Goal: Task Accomplishment & Management: Use online tool/utility

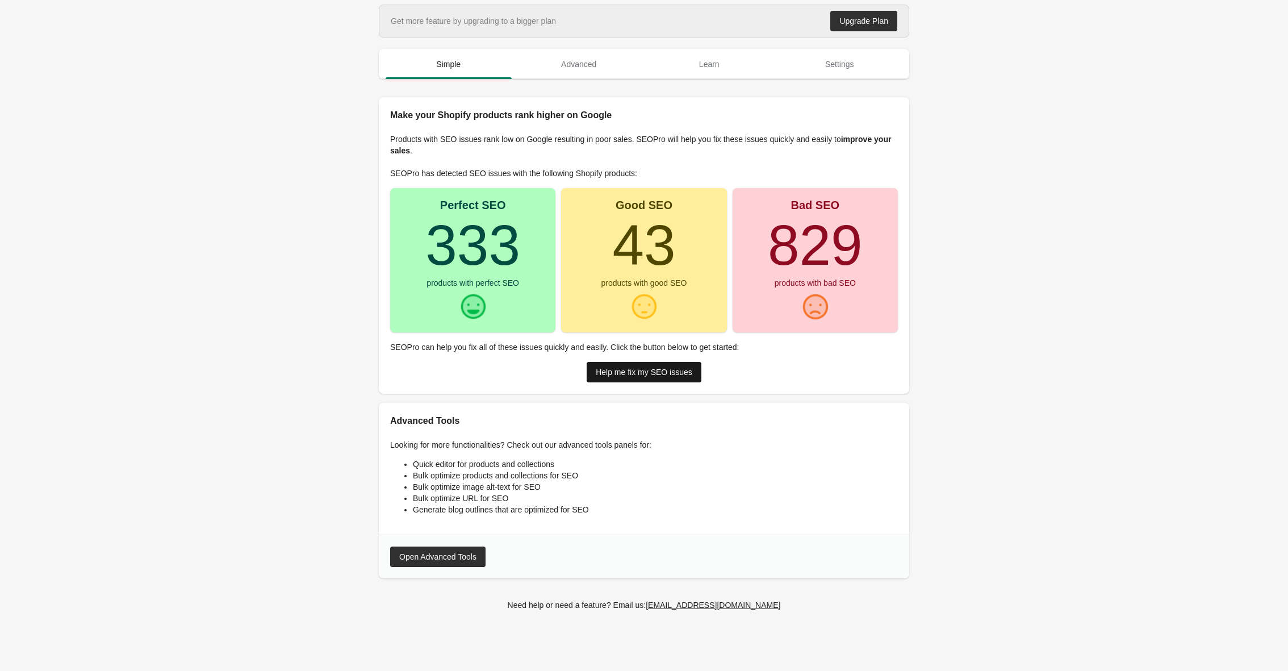
click at [618, 369] on div "Help me fix my SEO issues" at bounding box center [644, 371] width 97 height 9
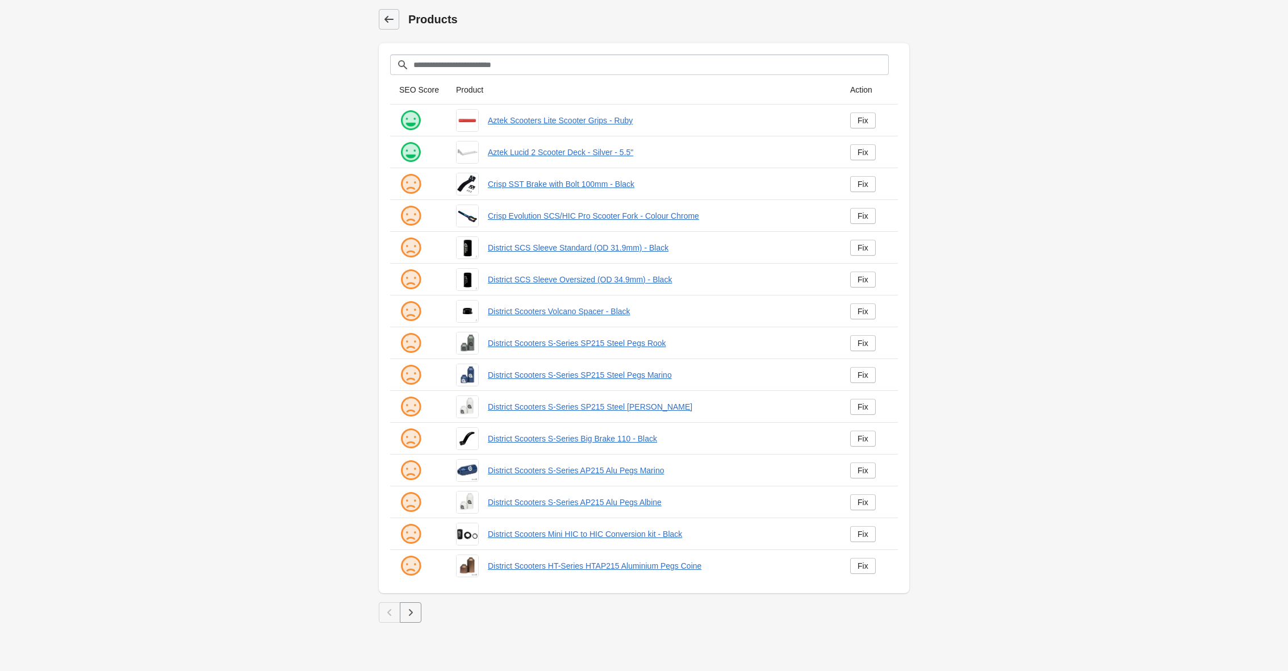
click at [388, 21] on icon at bounding box center [388, 19] width 11 height 11
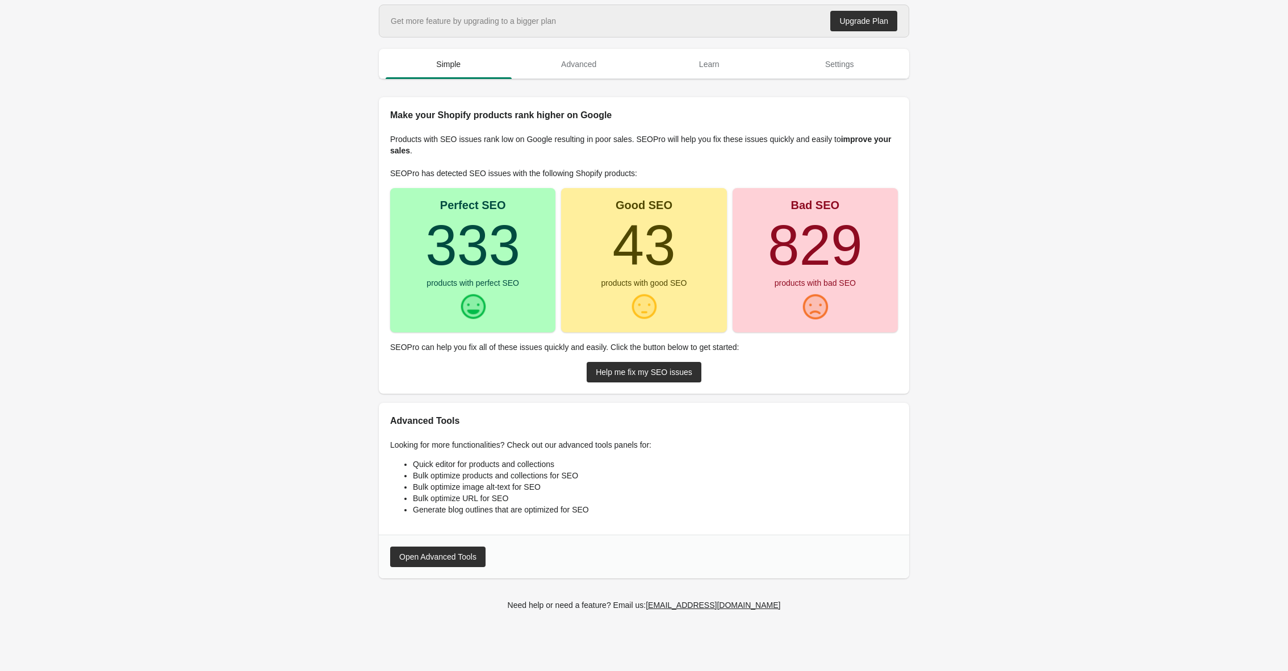
click at [1079, 154] on main "Get more feature by upgrading to a bigger plan Upgrade Plan Simple Advanced Lea…" at bounding box center [644, 319] width 1288 height 629
click at [1018, 231] on main "Get more feature by upgrading to a bigger plan Upgrade Plan Simple Advanced Lea…" at bounding box center [644, 319] width 1288 height 629
click at [1038, 268] on main "Get more feature by upgrading to a bigger plan Upgrade Plan Simple Advanced Lea…" at bounding box center [644, 319] width 1288 height 629
click at [830, 67] on span "Settings" at bounding box center [840, 64] width 126 height 20
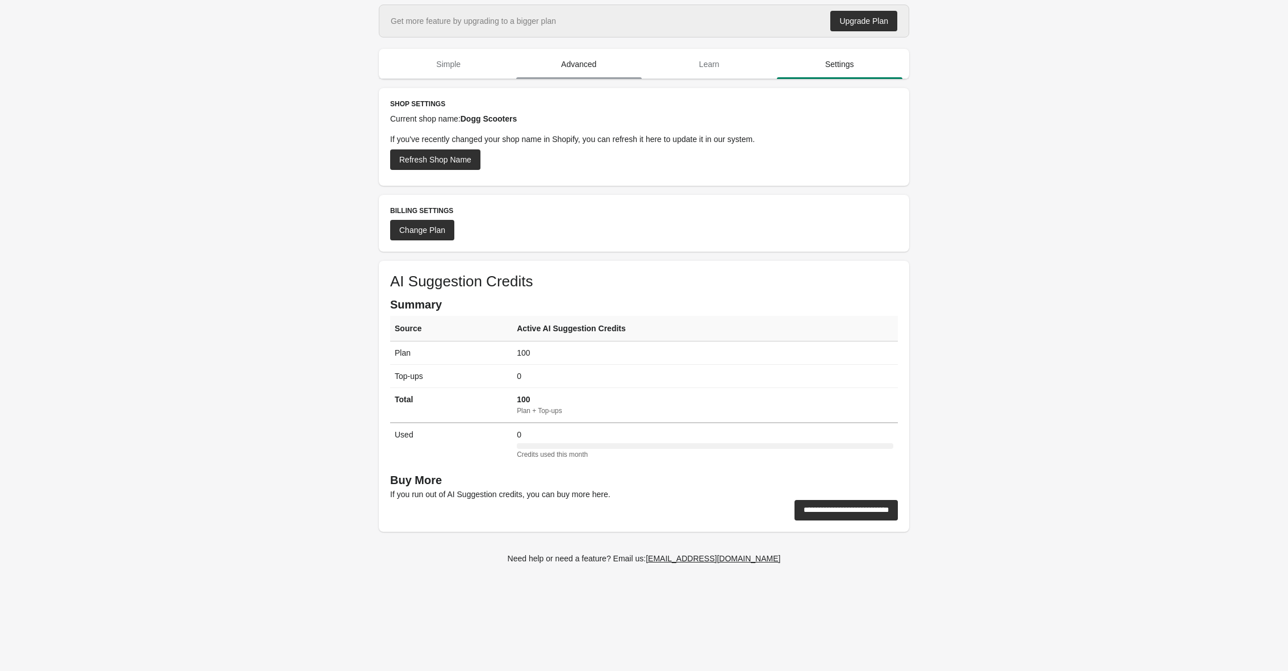
click at [585, 60] on span "Advanced" at bounding box center [579, 64] width 126 height 20
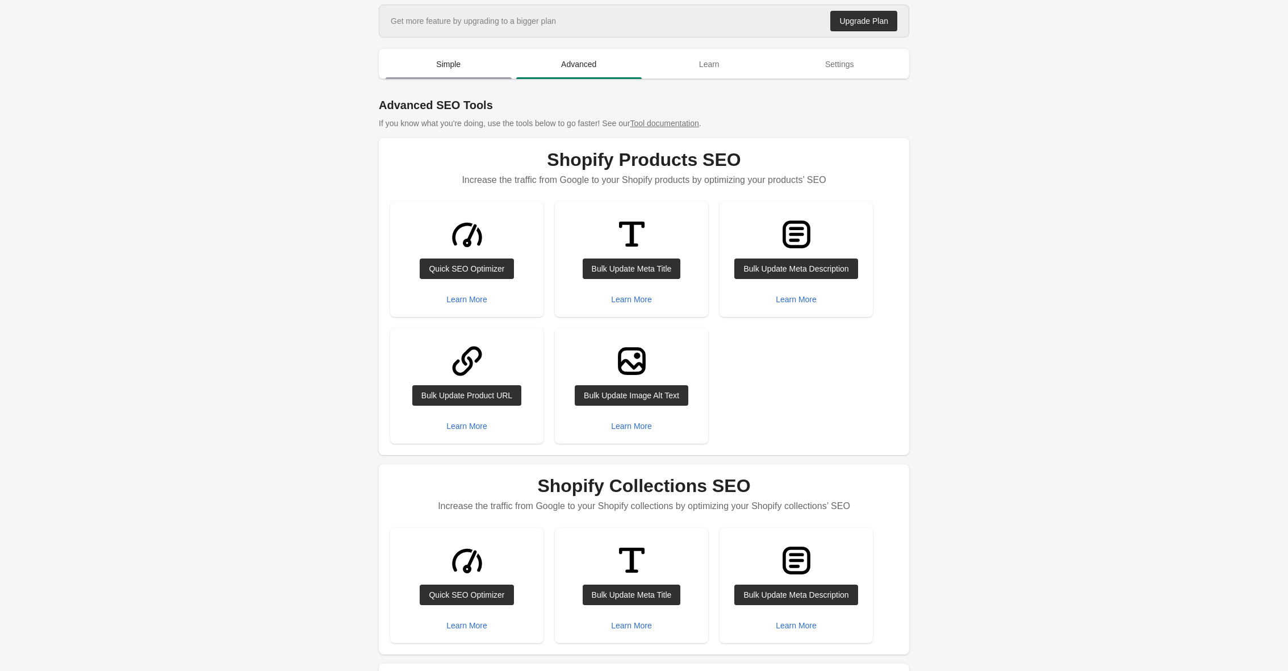
click at [436, 58] on span "Simple" at bounding box center [449, 64] width 126 height 20
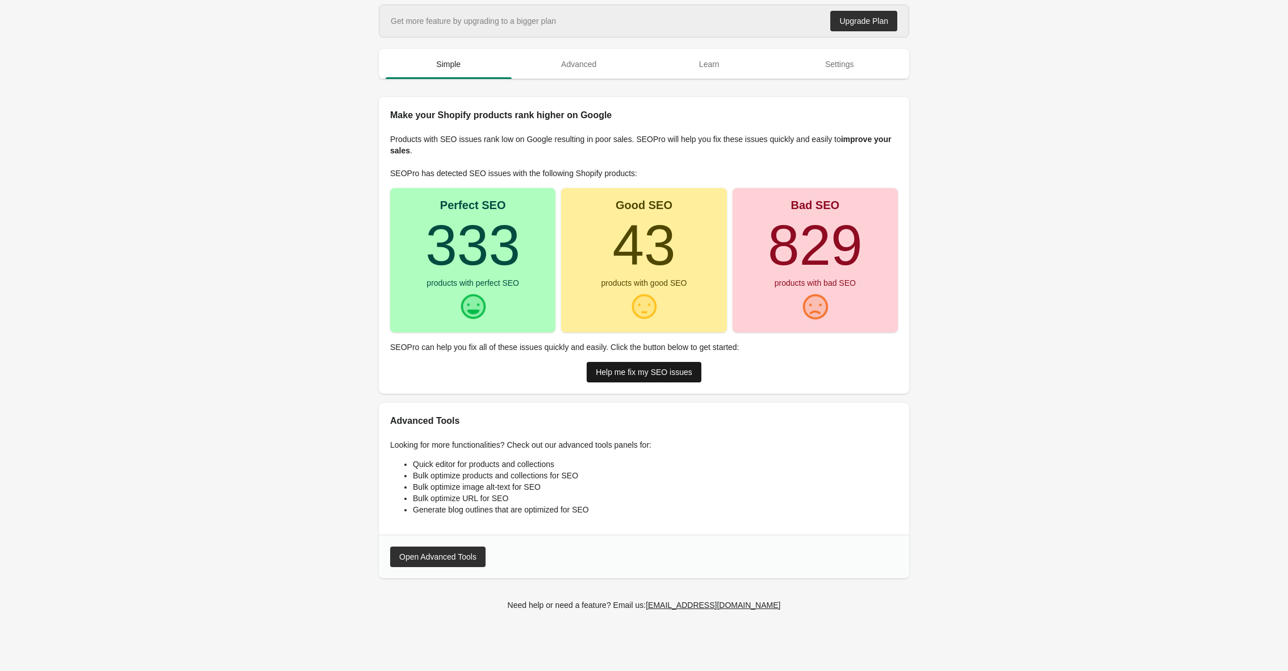
click at [658, 374] on div "Help me fix my SEO issues" at bounding box center [644, 371] width 97 height 9
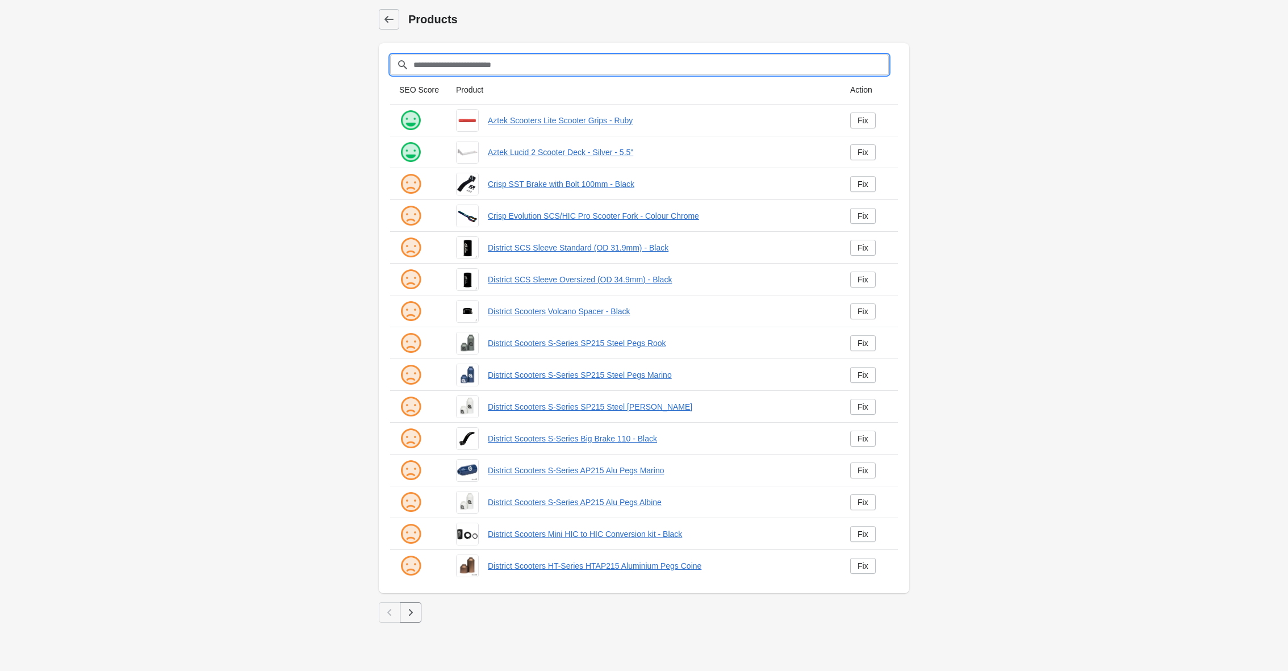
click at [487, 65] on input "Filter[title]" at bounding box center [651, 65] width 476 height 20
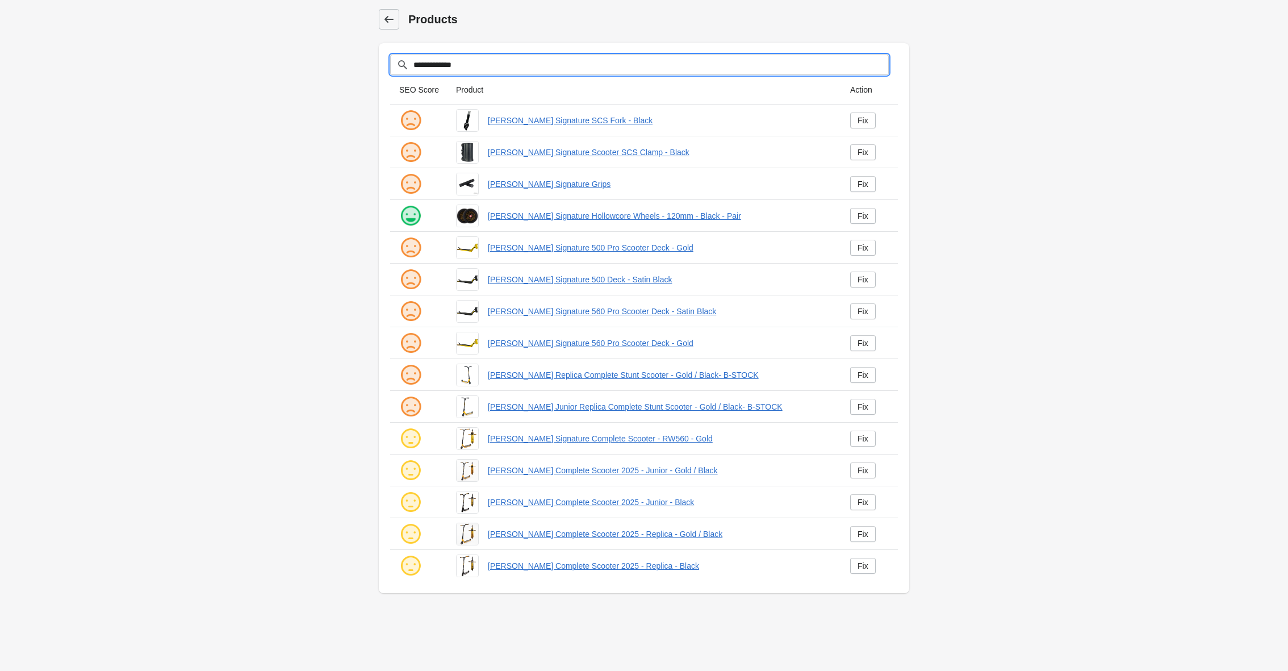
type input "**********"
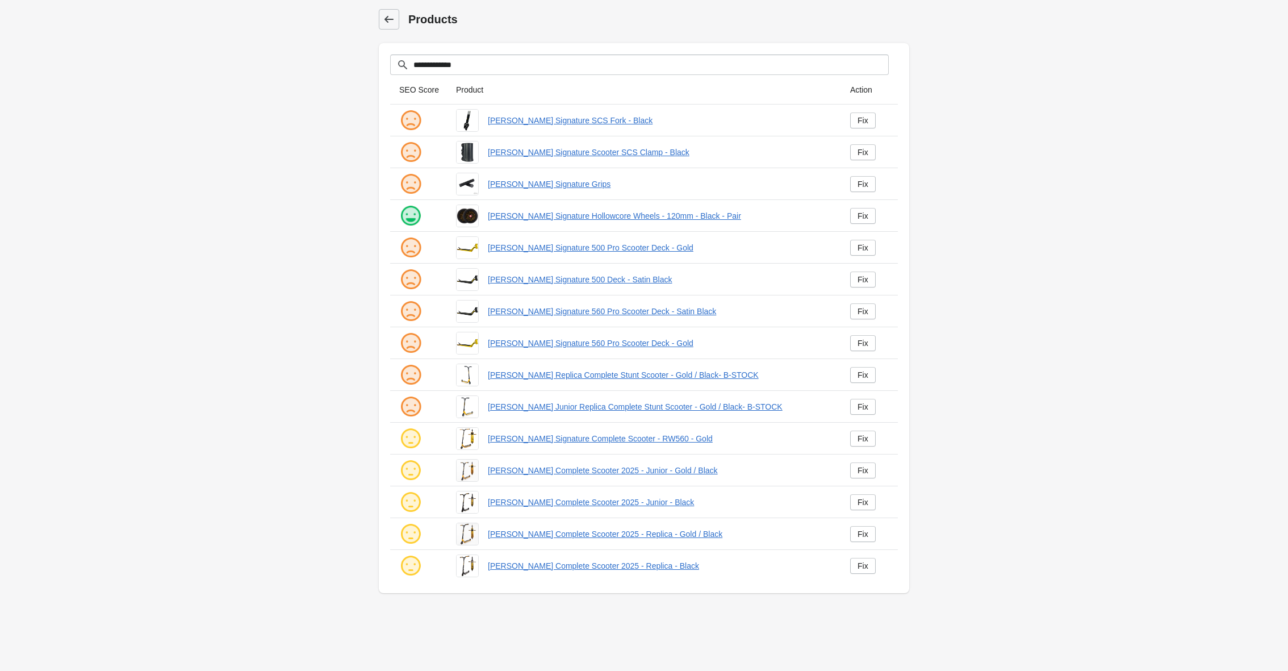
click at [379, 23] on link at bounding box center [389, 19] width 20 height 20
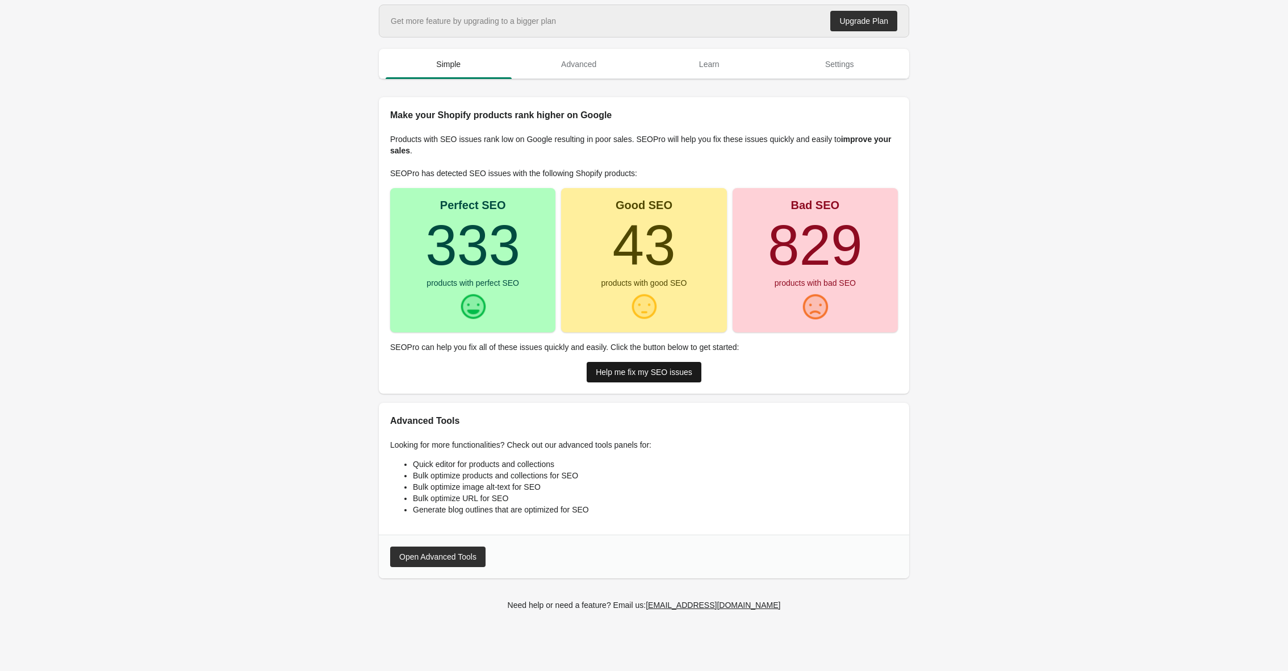
click at [647, 376] on link "Help me fix my SEO issues" at bounding box center [644, 372] width 115 height 20
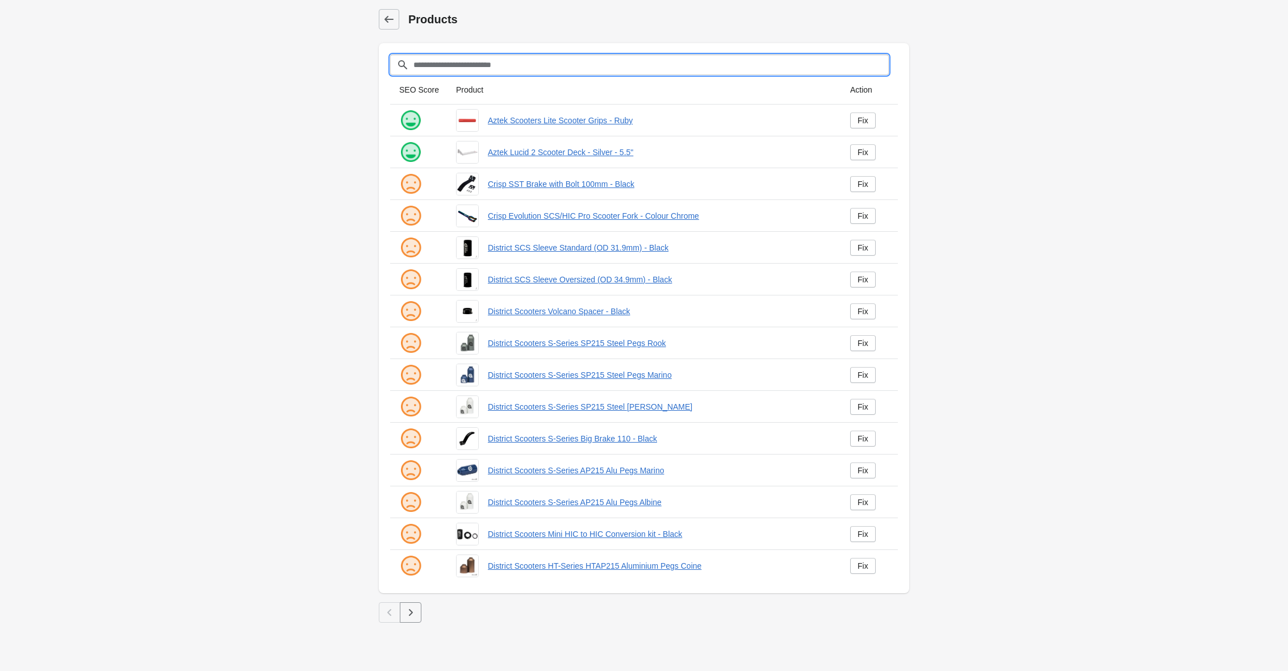
click at [509, 66] on input "Filter[title]" at bounding box center [651, 65] width 476 height 20
type input "*****"
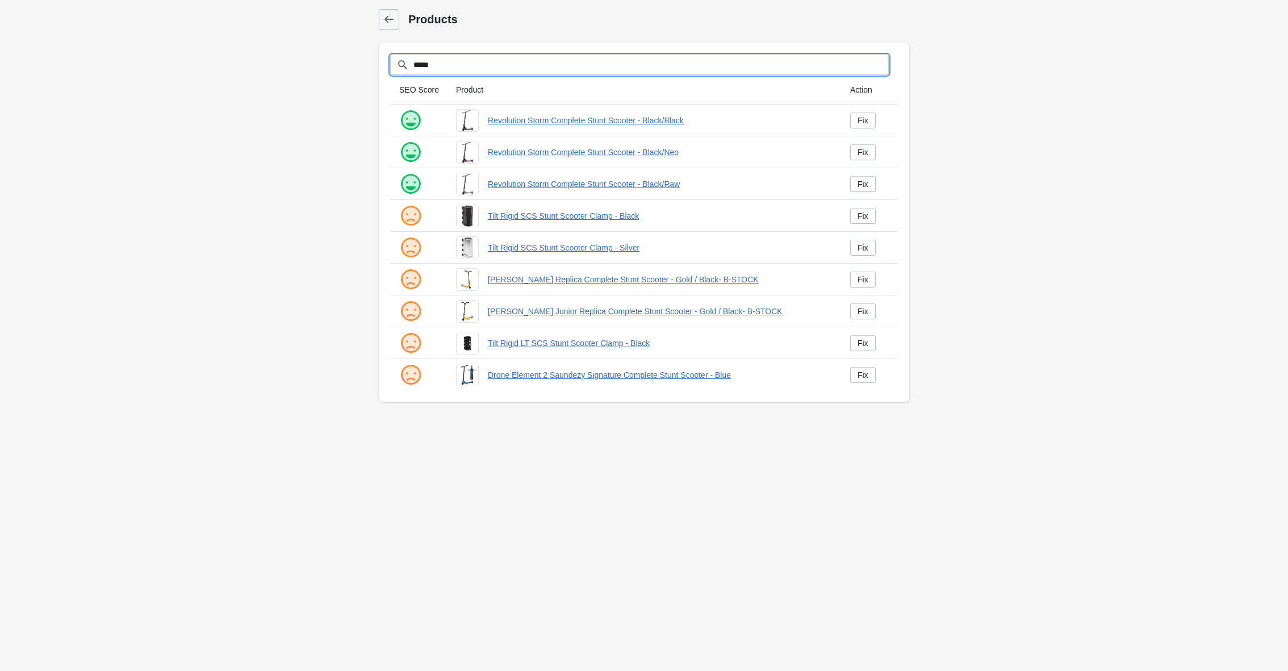
drag, startPoint x: 450, startPoint y: 68, endPoint x: 404, endPoint y: 68, distance: 46.0
click at [405, 68] on div "*****" at bounding box center [639, 65] width 499 height 20
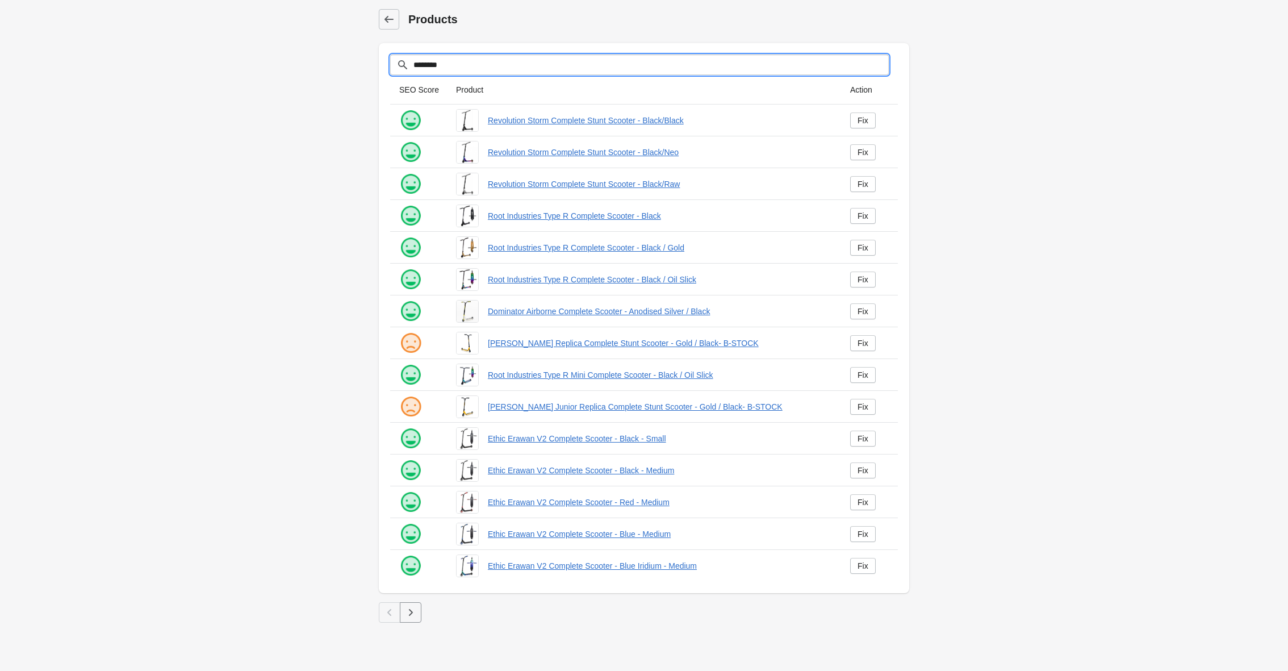
type input "********"
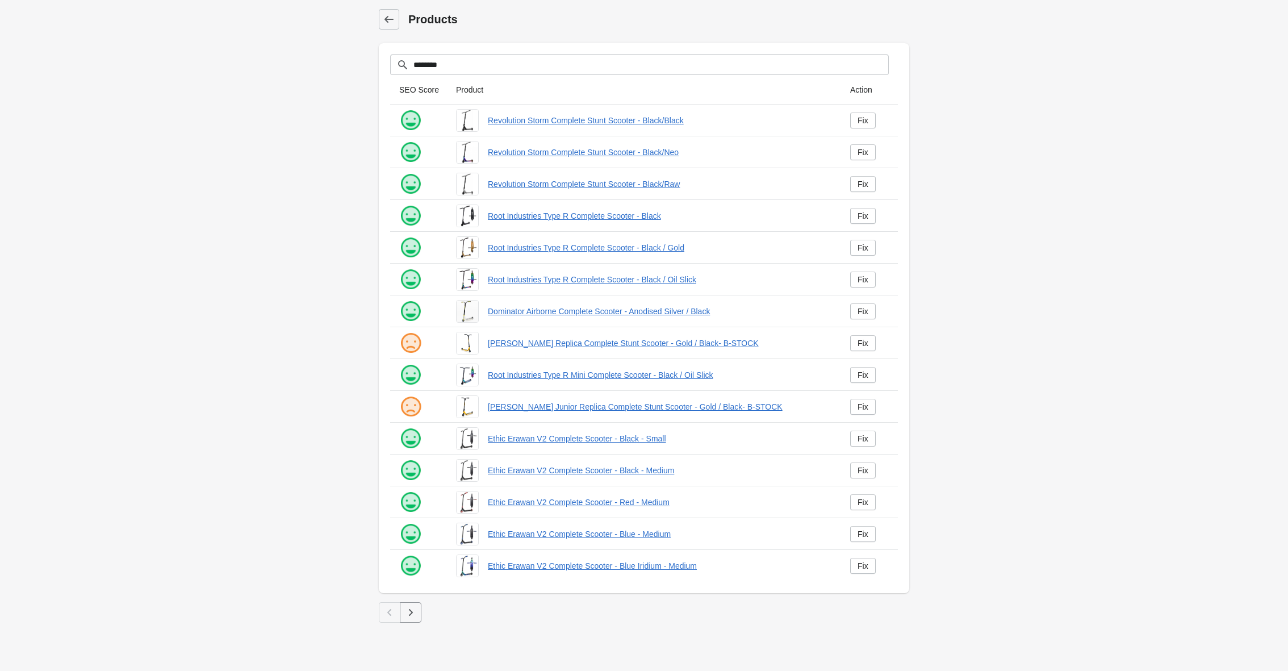
click at [414, 612] on icon "button" at bounding box center [410, 611] width 11 height 11
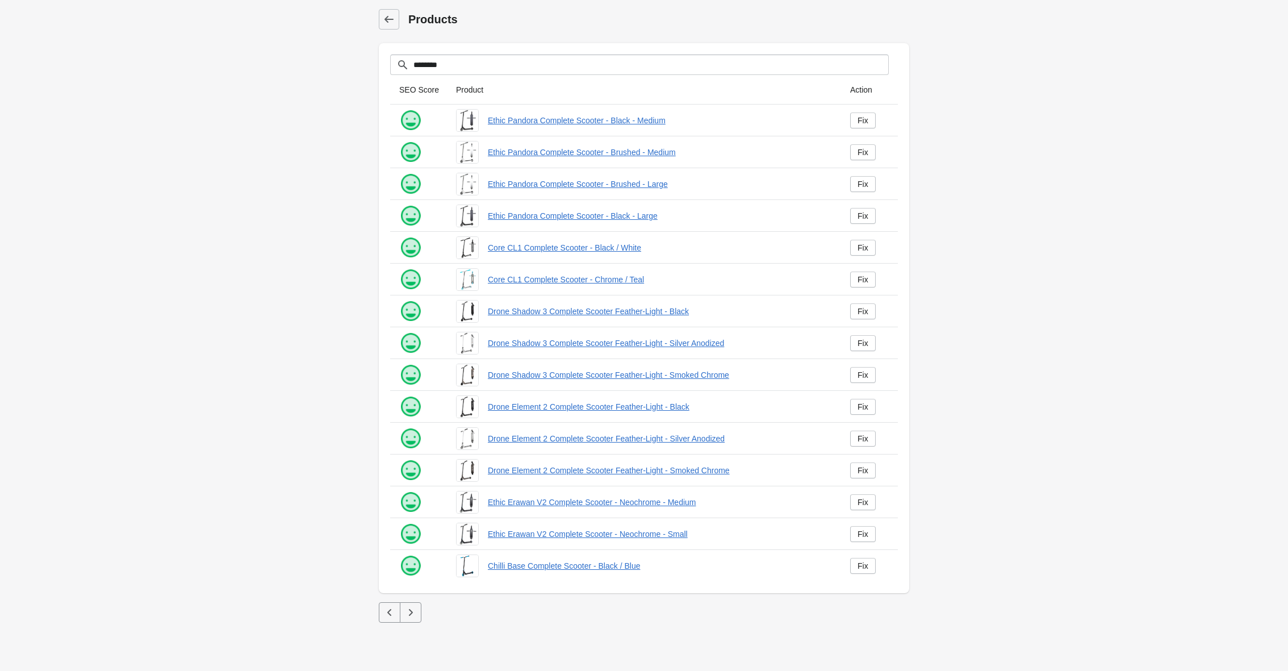
click at [409, 617] on icon "button" at bounding box center [410, 611] width 11 height 11
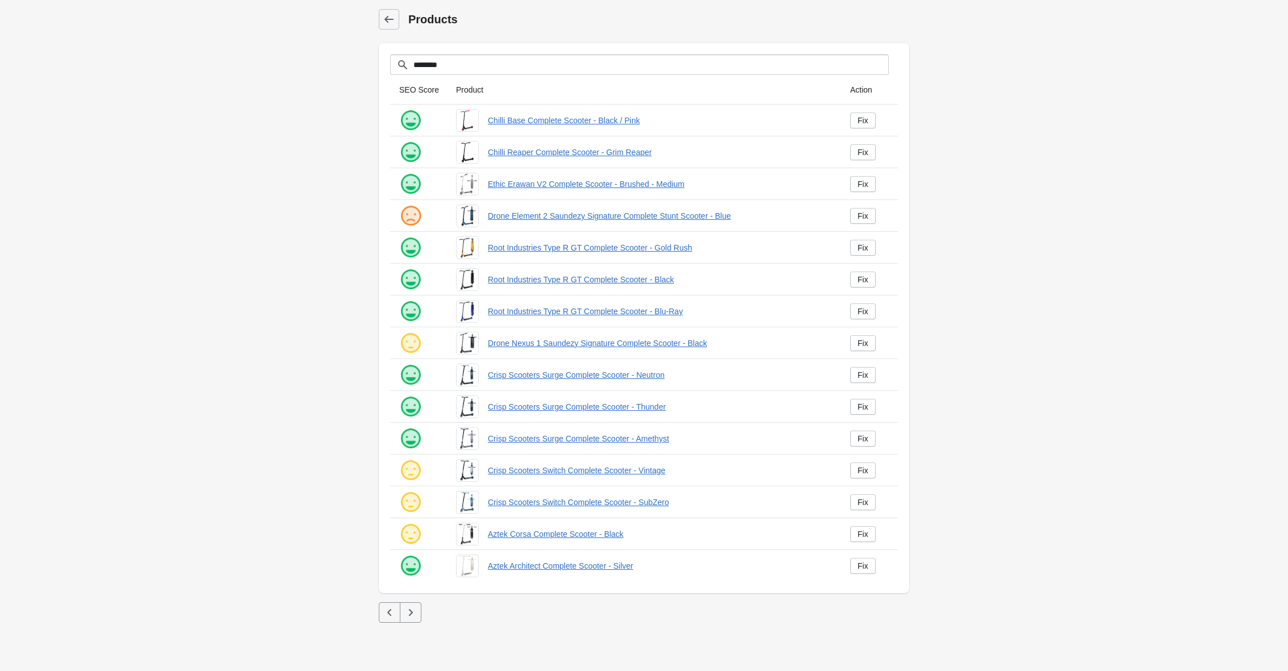
click at [407, 610] on icon "button" at bounding box center [410, 611] width 11 height 11
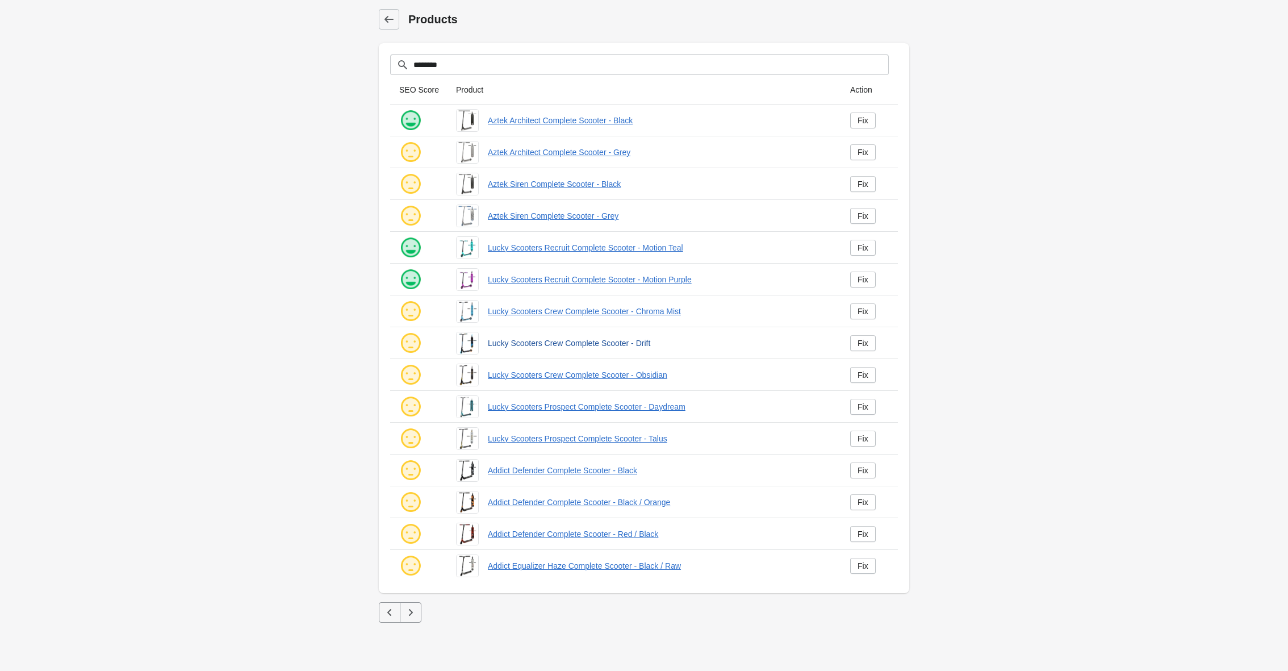
click at [552, 344] on link "Lucky Scooters Crew Complete Scooter - Drift" at bounding box center [660, 342] width 344 height 11
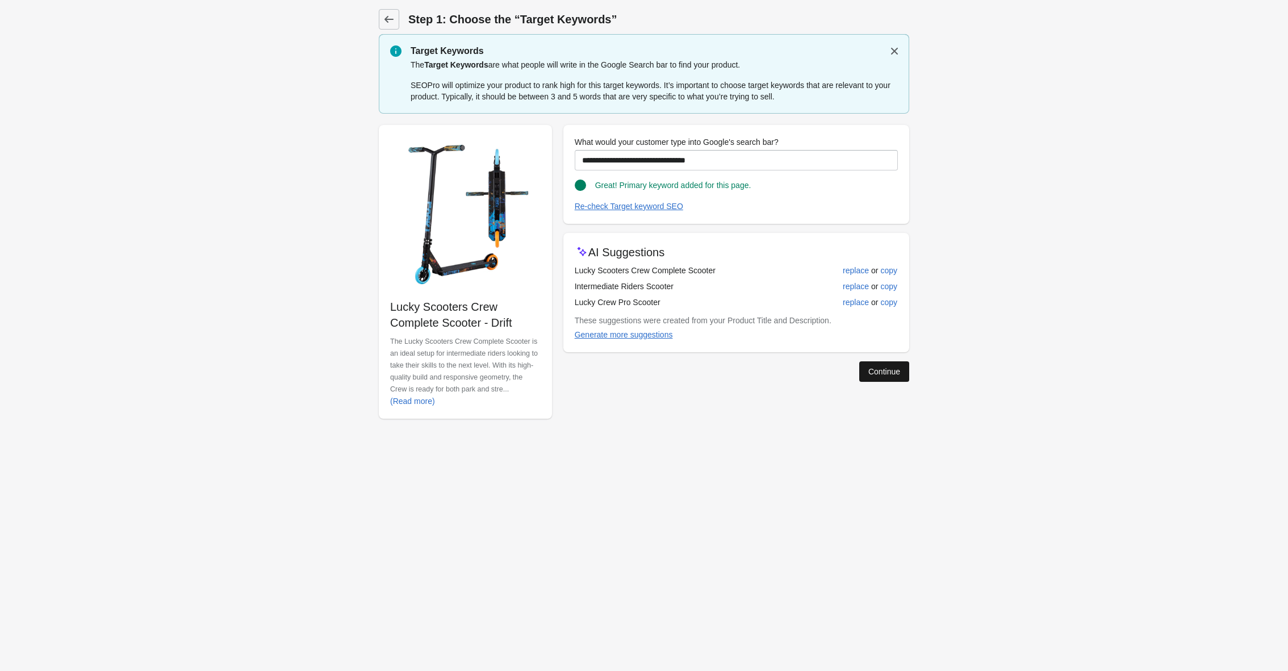
click at [877, 380] on button "Continue" at bounding box center [884, 371] width 50 height 20
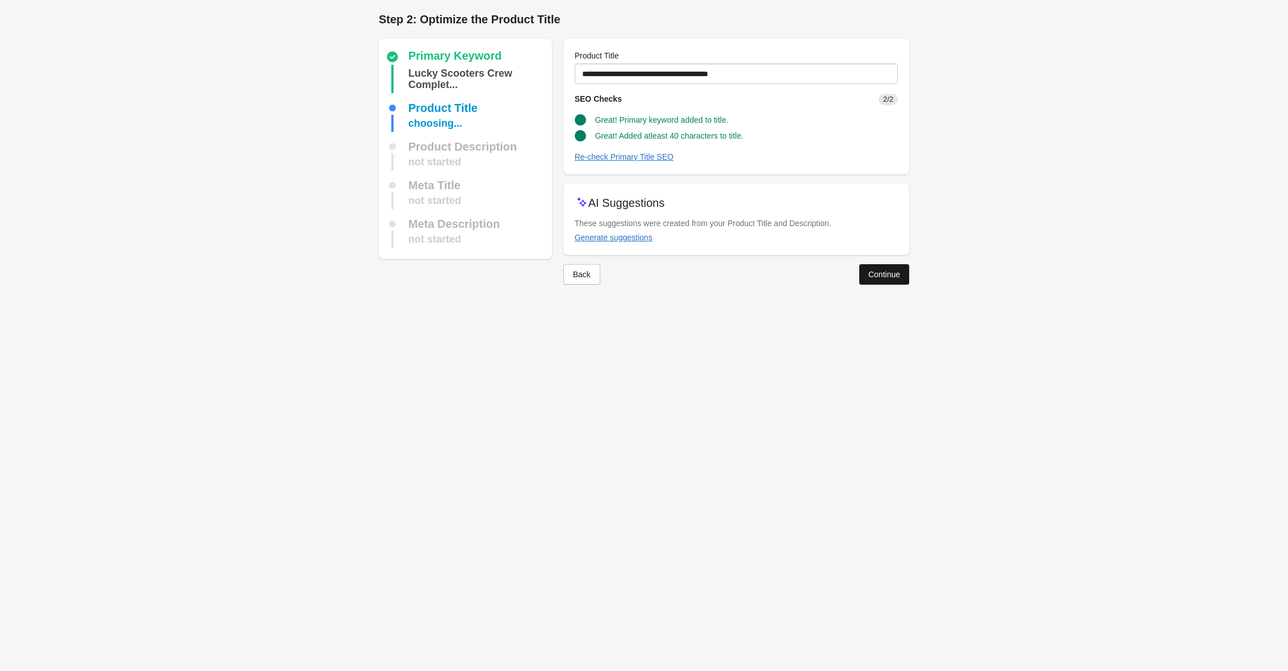
click at [887, 277] on div "Continue" at bounding box center [884, 274] width 32 height 9
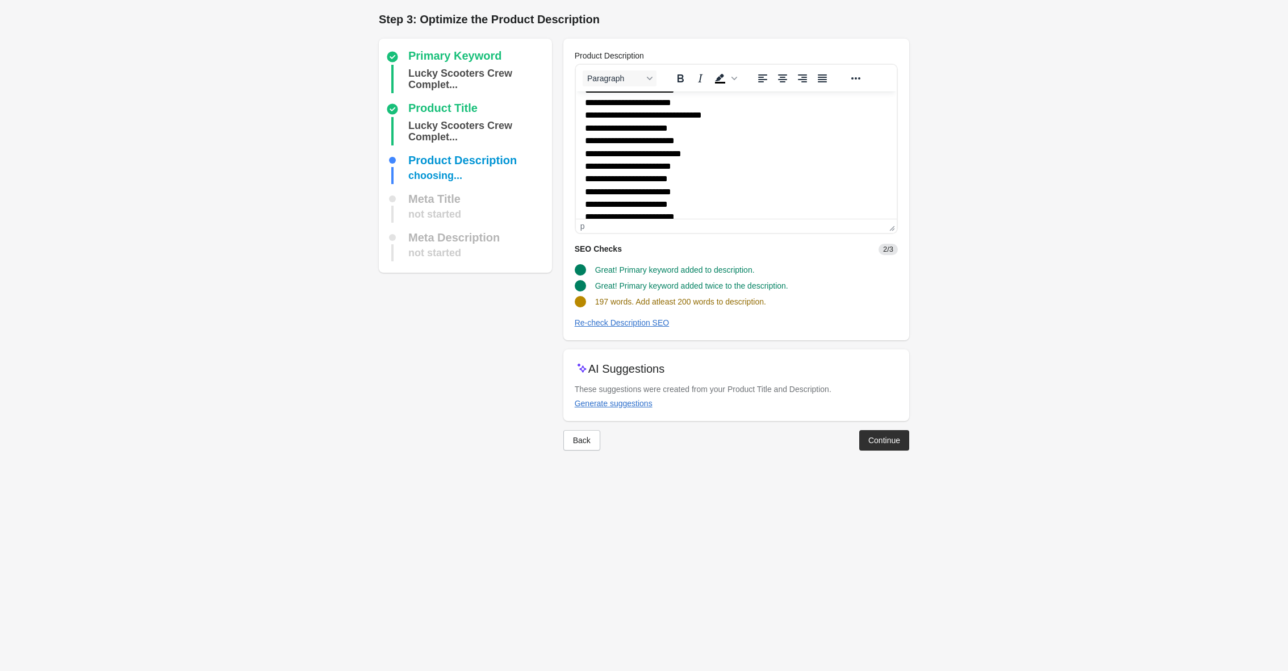
scroll to position [227, 0]
click at [642, 324] on div "Re-check Description SEO" at bounding box center [622, 322] width 95 height 9
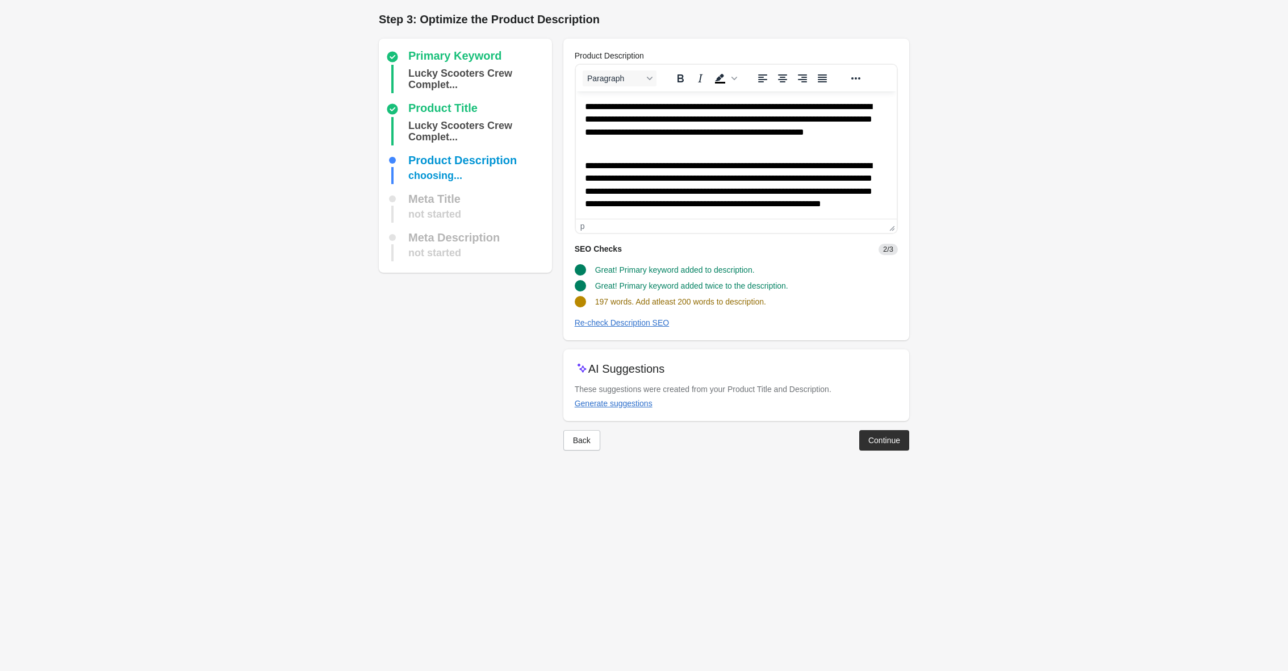
scroll to position [0, 0]
click at [882, 118] on p "**********" at bounding box center [735, 125] width 303 height 50
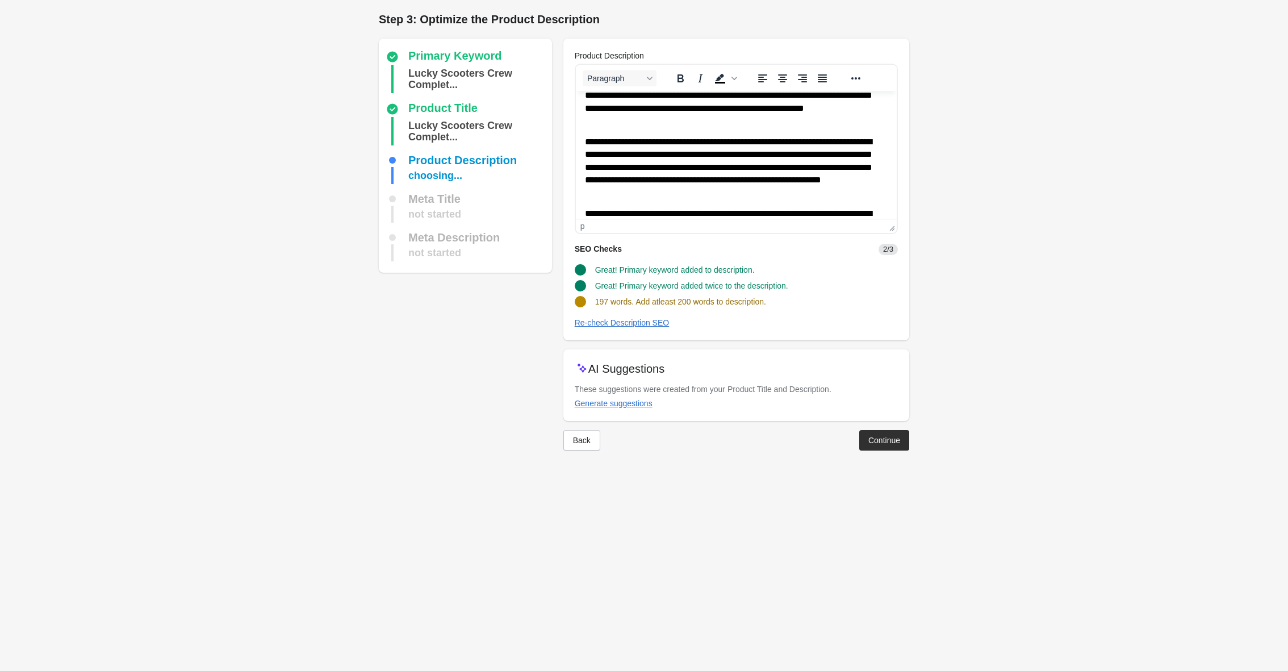
scroll to position [16, 0]
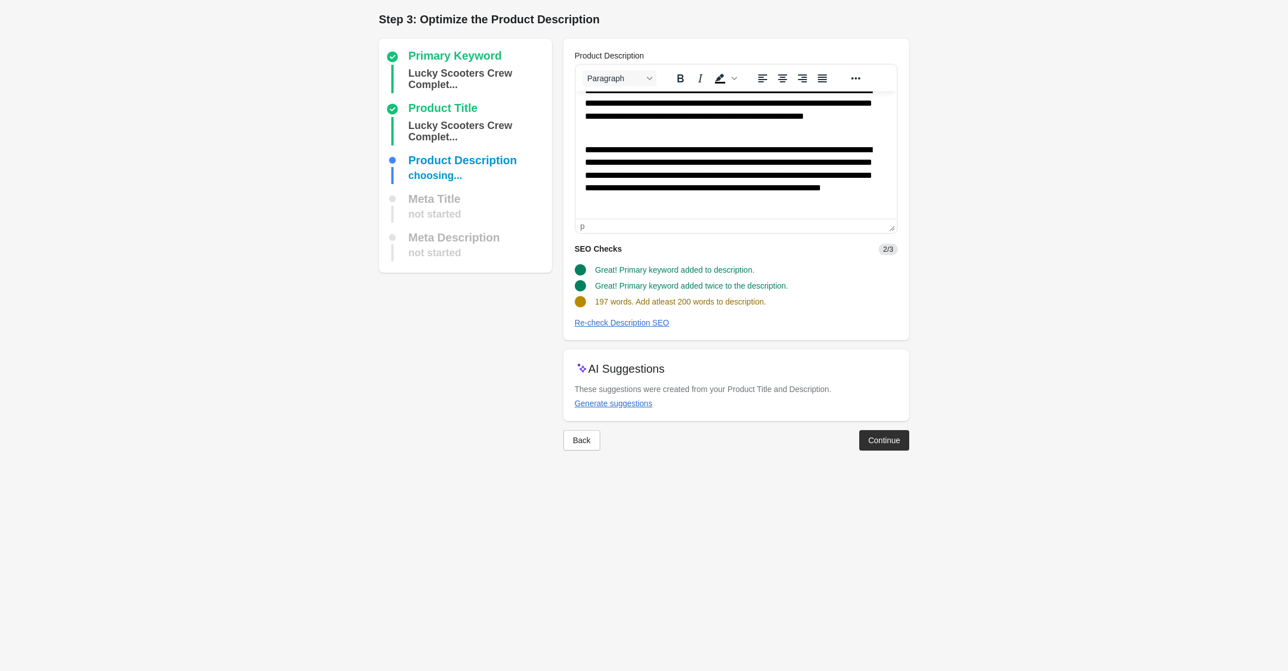
click at [865, 163] on p "**********" at bounding box center [735, 175] width 303 height 62
click at [627, 322] on div "Re-check Description SEO" at bounding box center [622, 322] width 95 height 9
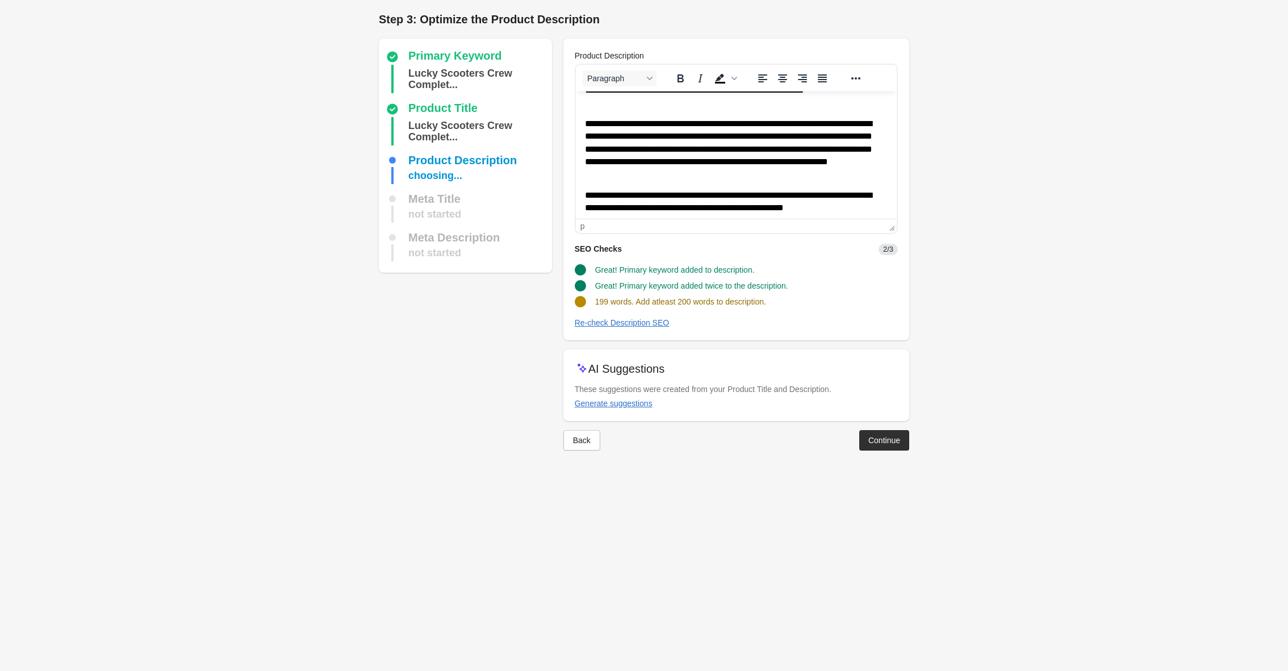
scroll to position [45, 0]
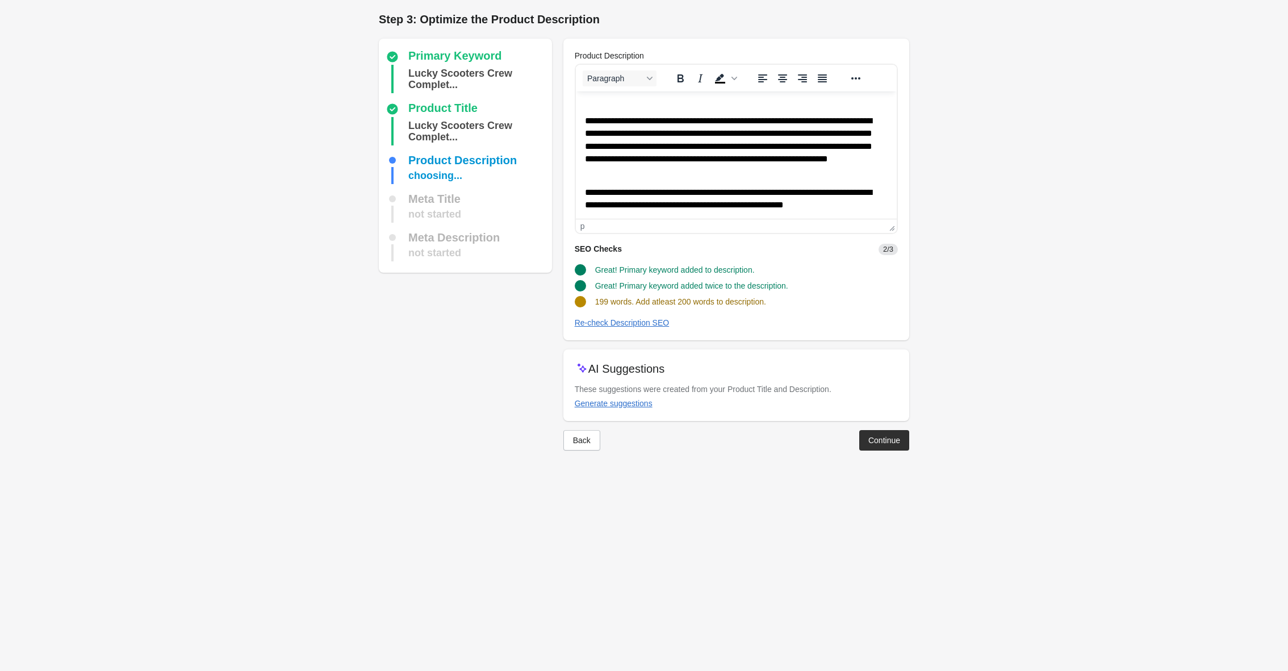
drag, startPoint x: 619, startPoint y: 194, endPoint x: 1199, endPoint y: 341, distance: 598.1
click at [619, 194] on p "**********" at bounding box center [735, 198] width 303 height 25
click at [613, 325] on div "Re-check Description SEO" at bounding box center [622, 322] width 95 height 9
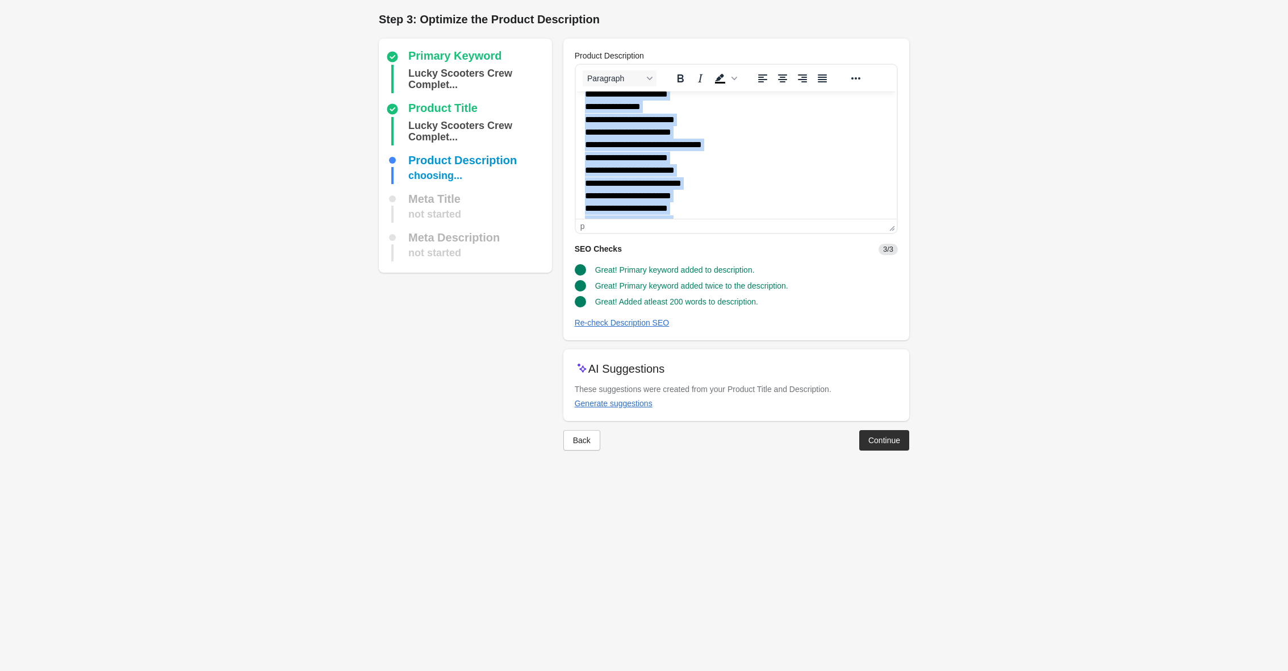
scroll to position [256, 0]
drag, startPoint x: 585, startPoint y: 107, endPoint x: 728, endPoint y: 205, distance: 172.8
click at [728, 205] on body "**********" at bounding box center [735, 27] width 303 height 365
copy body "**********"
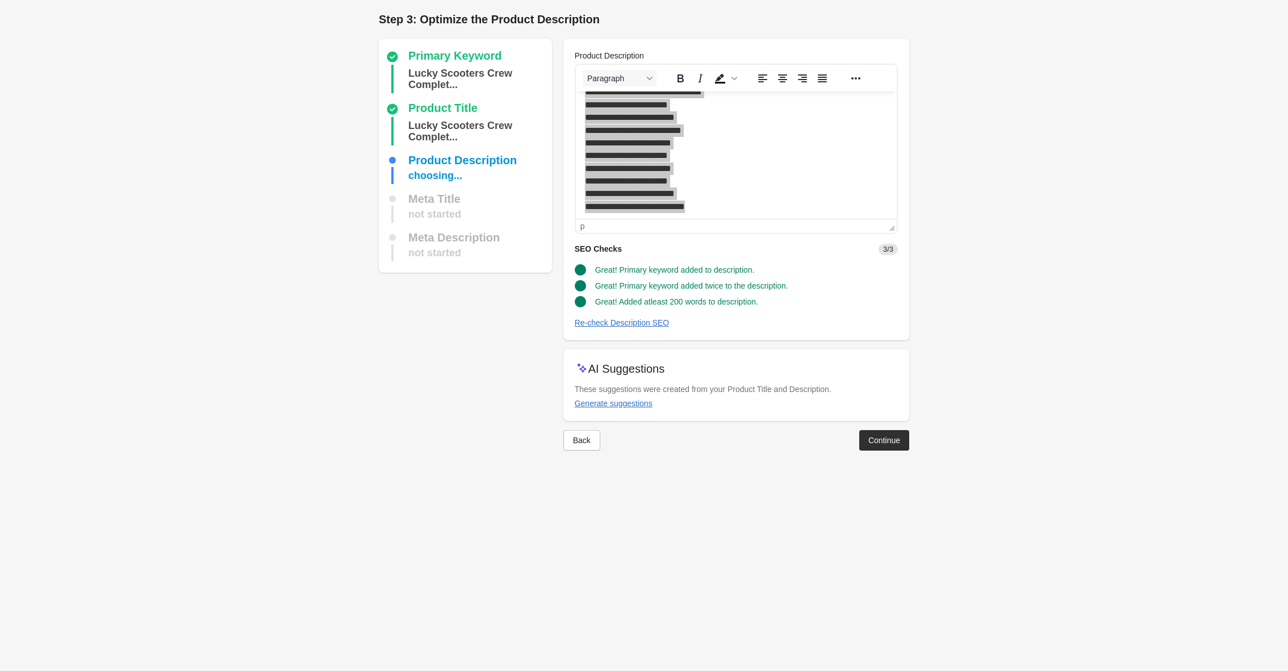
click at [1037, 245] on form "Step 1: Choose the “Target Keywords” Target Keywords The Target Keywords are wh…" at bounding box center [644, 236] width 1288 height 473
click at [892, 435] on div "Continue" at bounding box center [884, 439] width 32 height 9
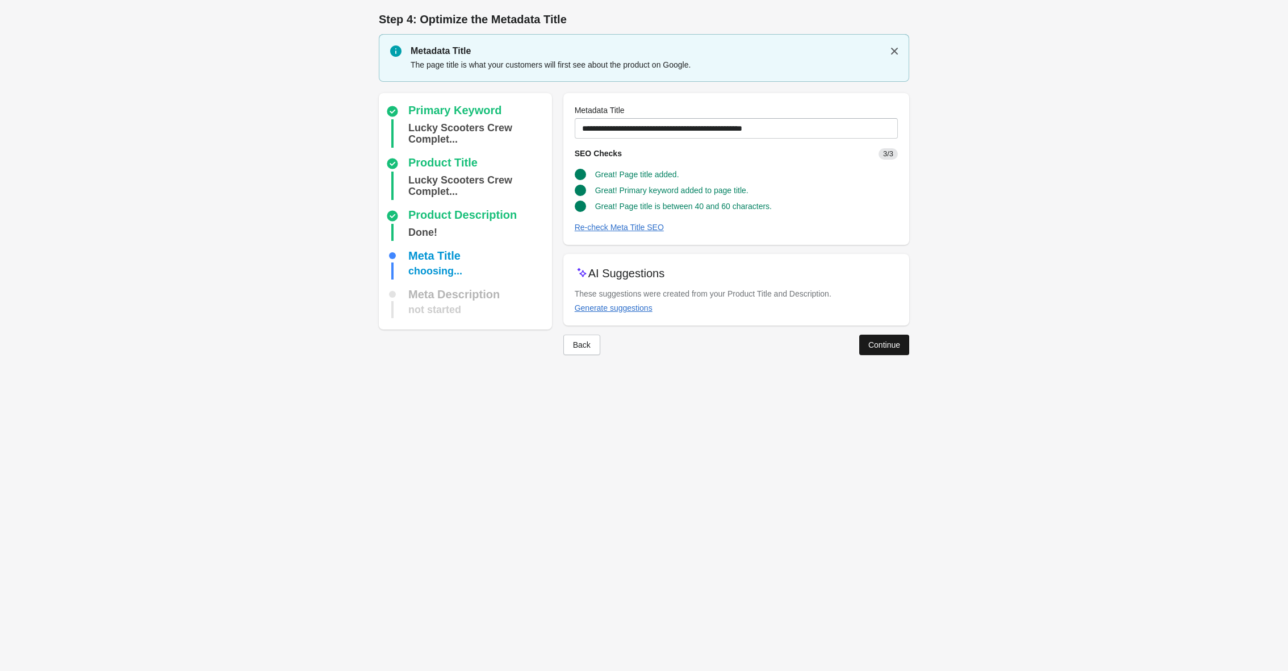
click at [883, 342] on div "Continue" at bounding box center [884, 344] width 32 height 9
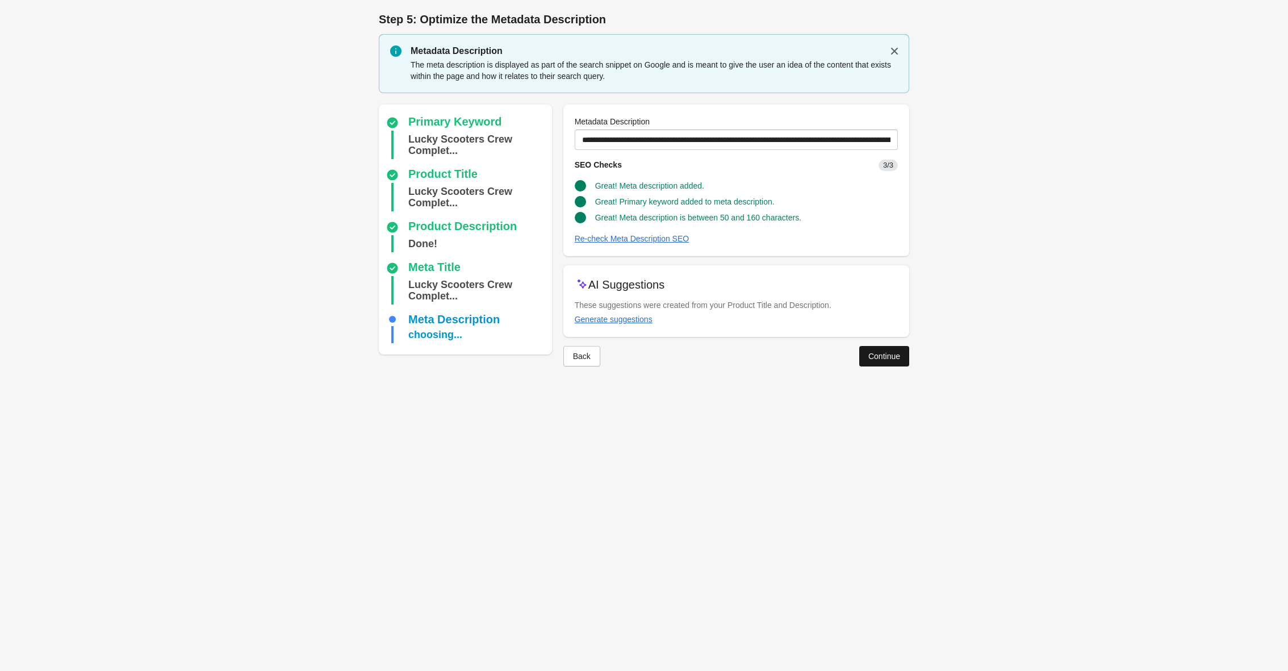
click at [880, 354] on div "Continue" at bounding box center [884, 355] width 32 height 9
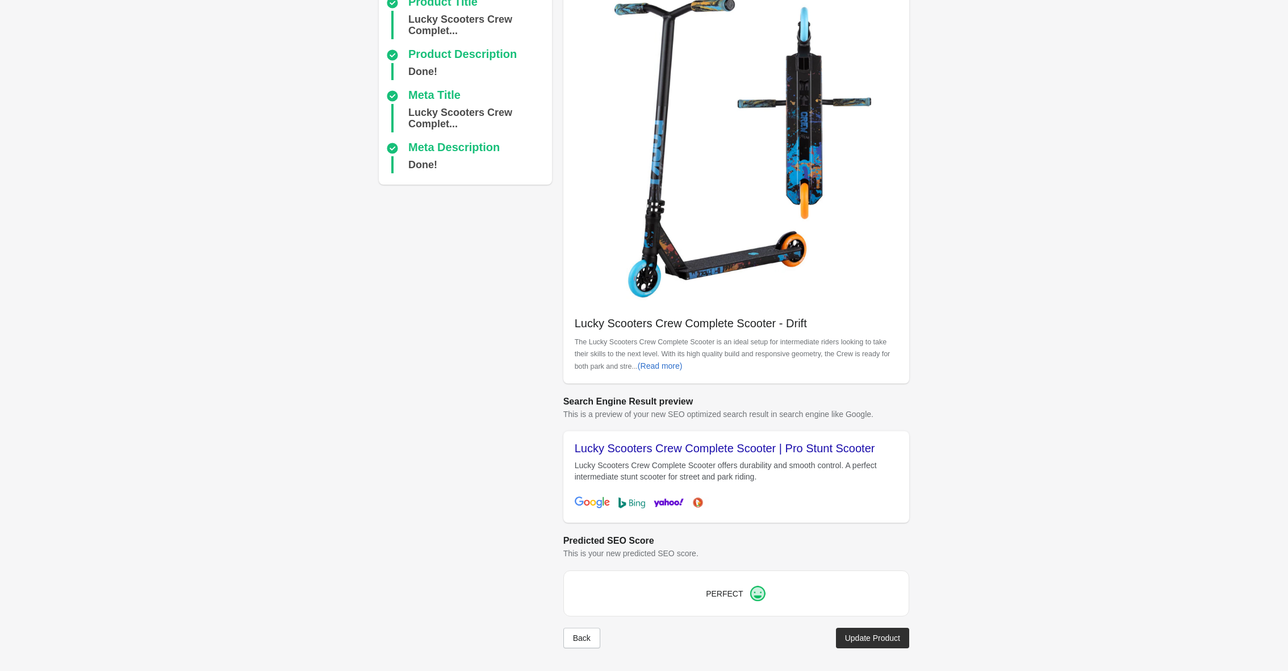
scroll to position [106, 0]
click at [862, 641] on div "Update Product" at bounding box center [872, 637] width 55 height 9
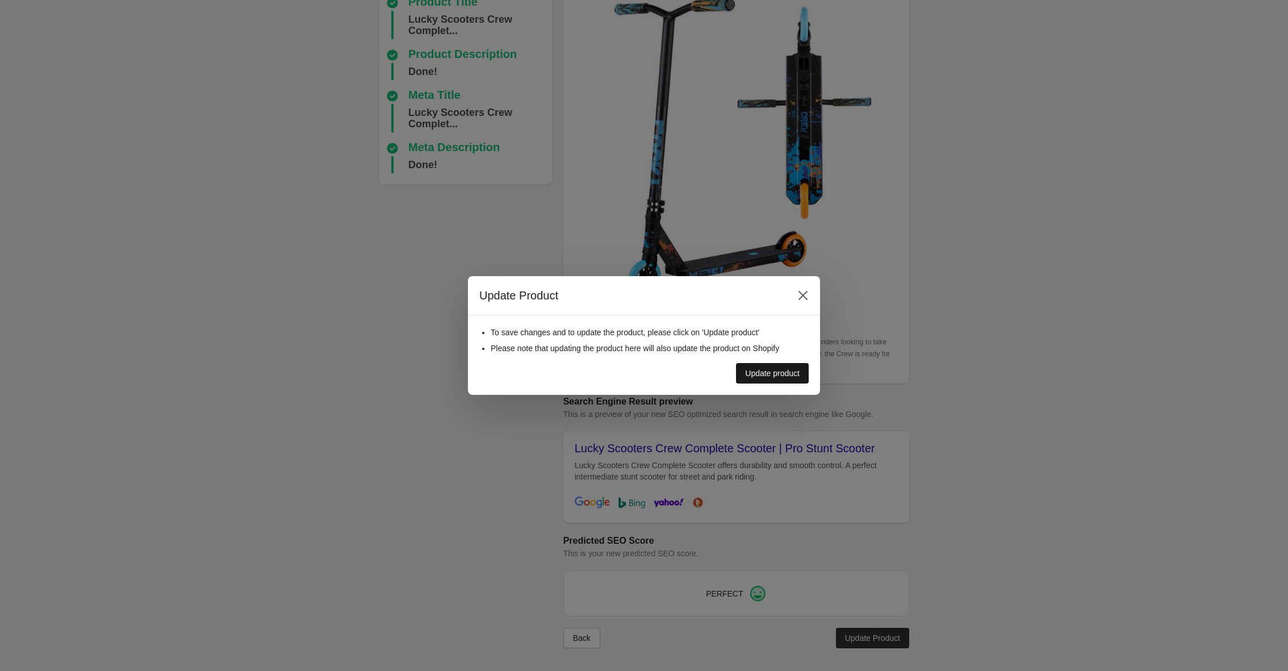
click at [761, 375] on div "Update product" at bounding box center [772, 372] width 55 height 9
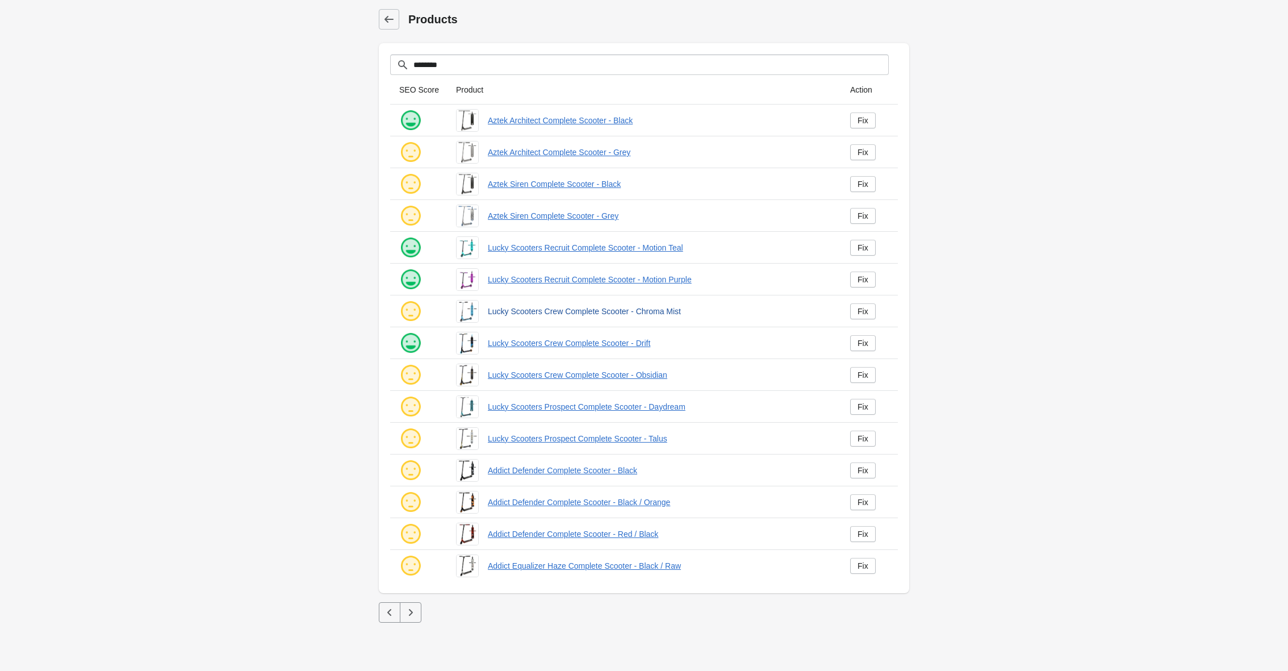
click at [514, 312] on link "Lucky Scooters Crew Complete Scooter - Chroma Mist" at bounding box center [660, 310] width 344 height 11
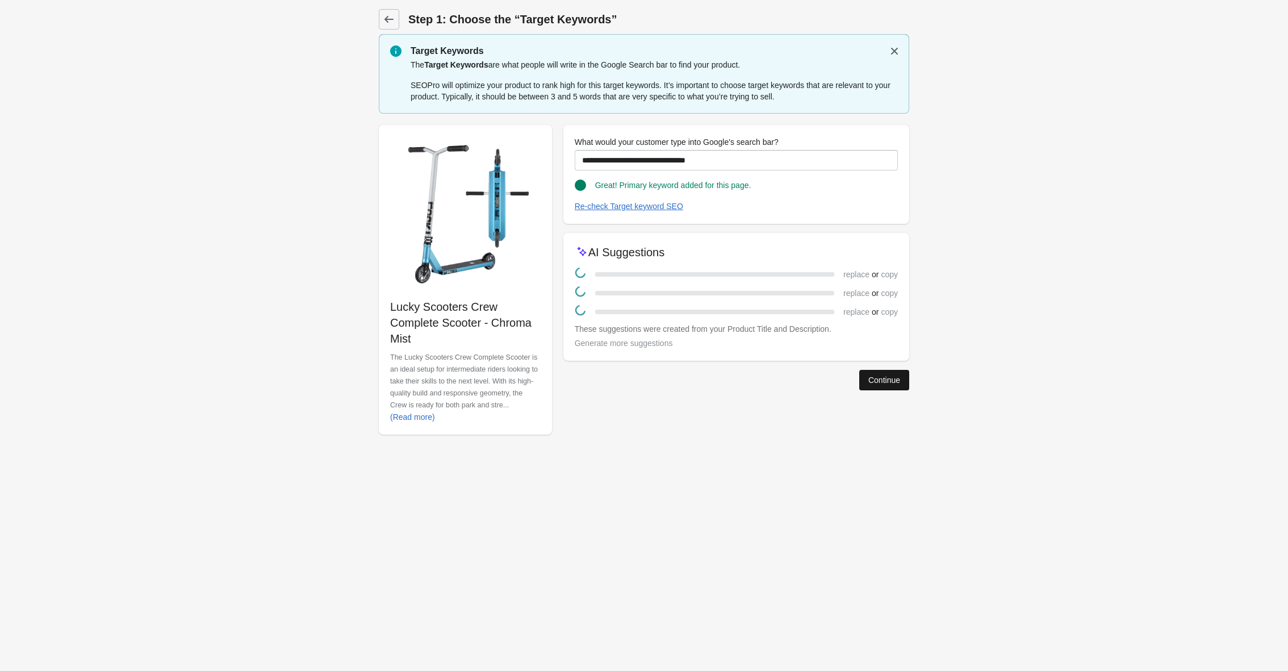
click at [888, 387] on button "Continue" at bounding box center [884, 380] width 50 height 20
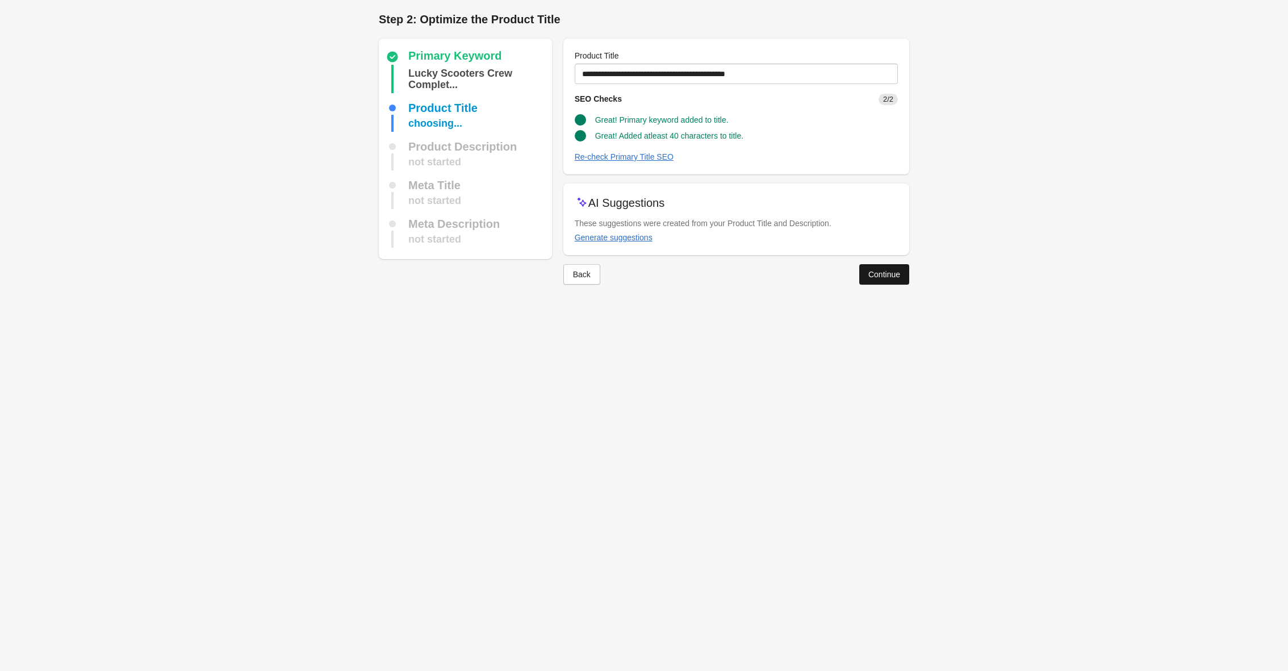
click at [889, 275] on div "Continue" at bounding box center [884, 274] width 32 height 9
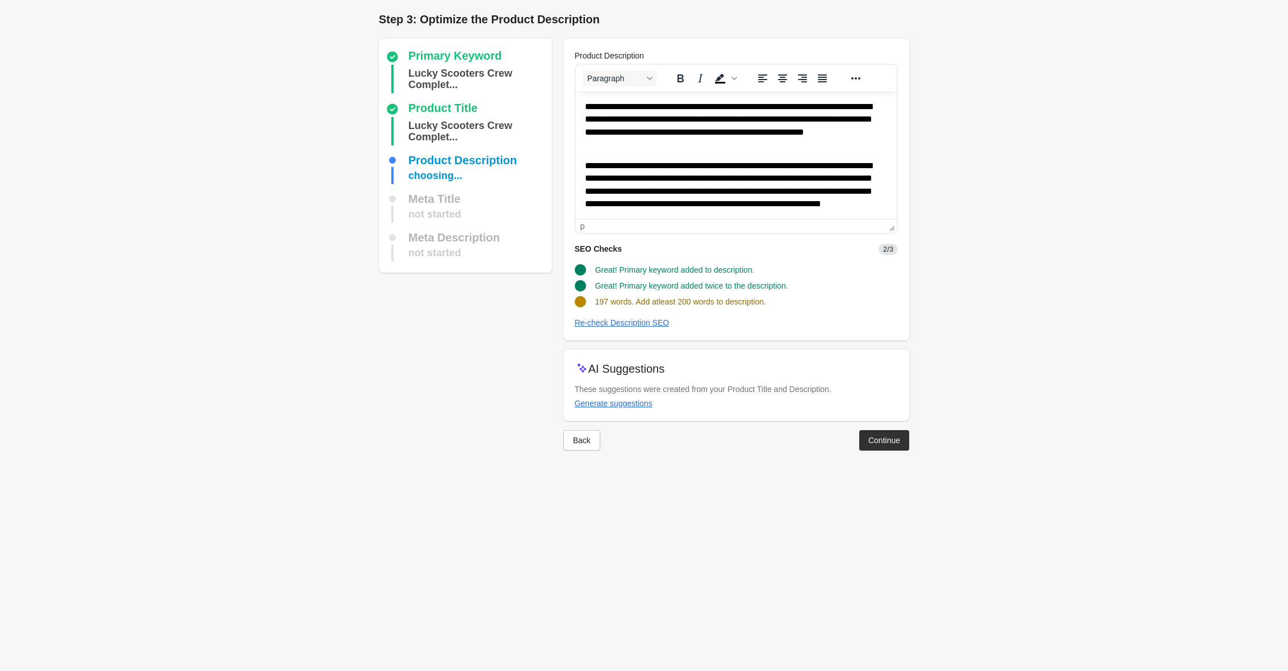
click at [699, 145] on p "**********" at bounding box center [735, 125] width 303 height 50
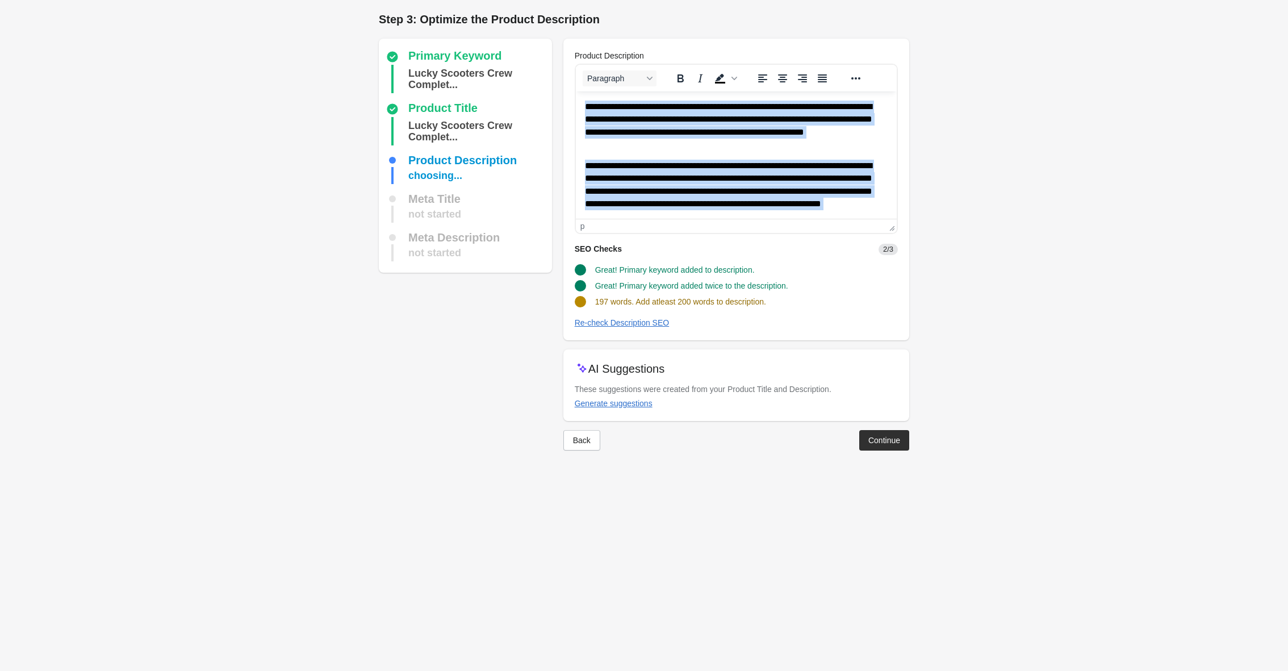
paste body "Rich Text Area. Press ALT-0 for help."
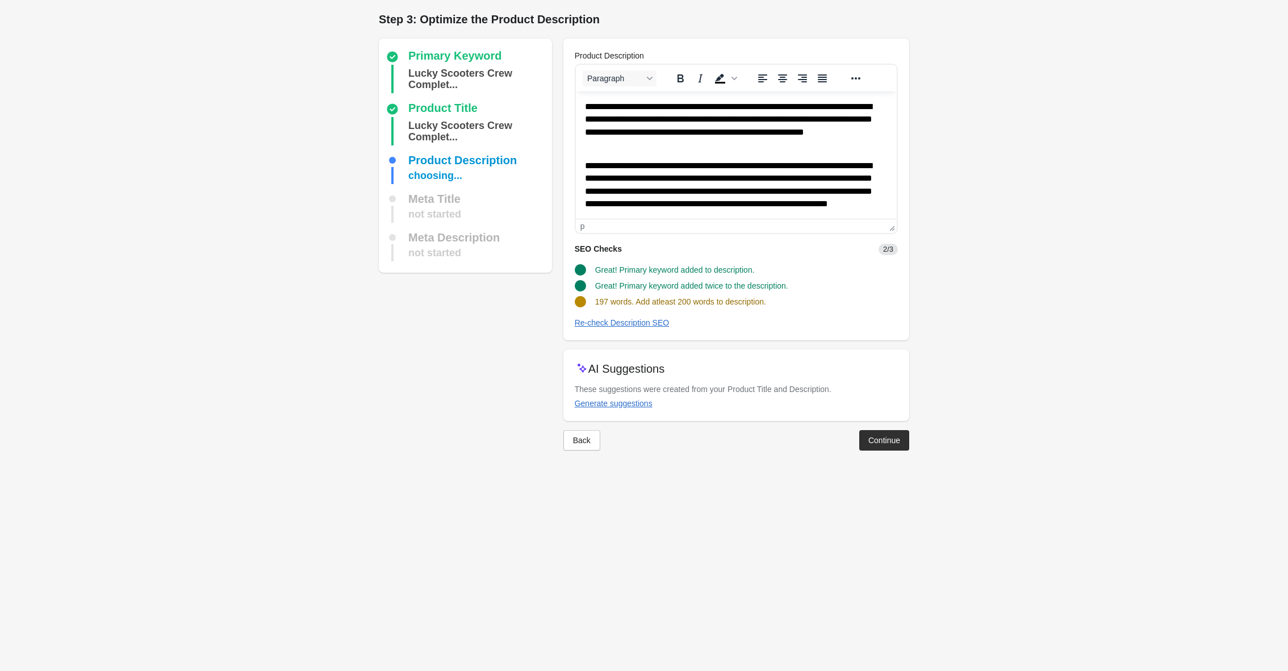
scroll to position [245, 0]
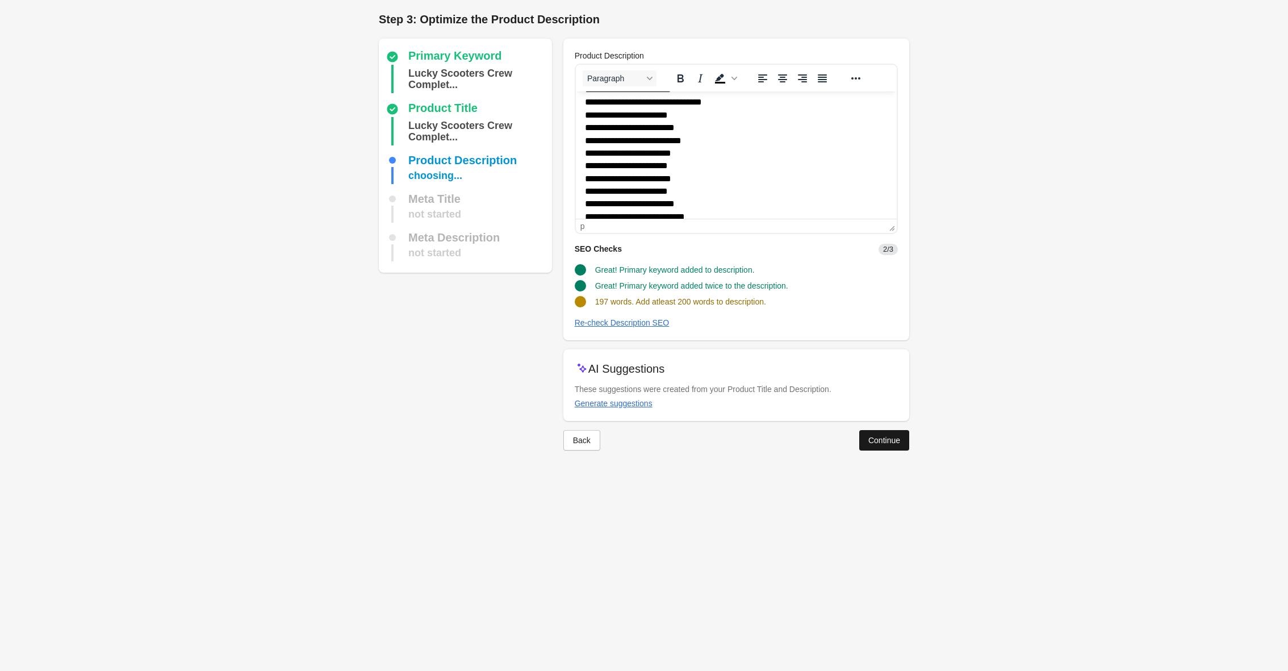
click at [881, 440] on div "Continue" at bounding box center [884, 439] width 32 height 9
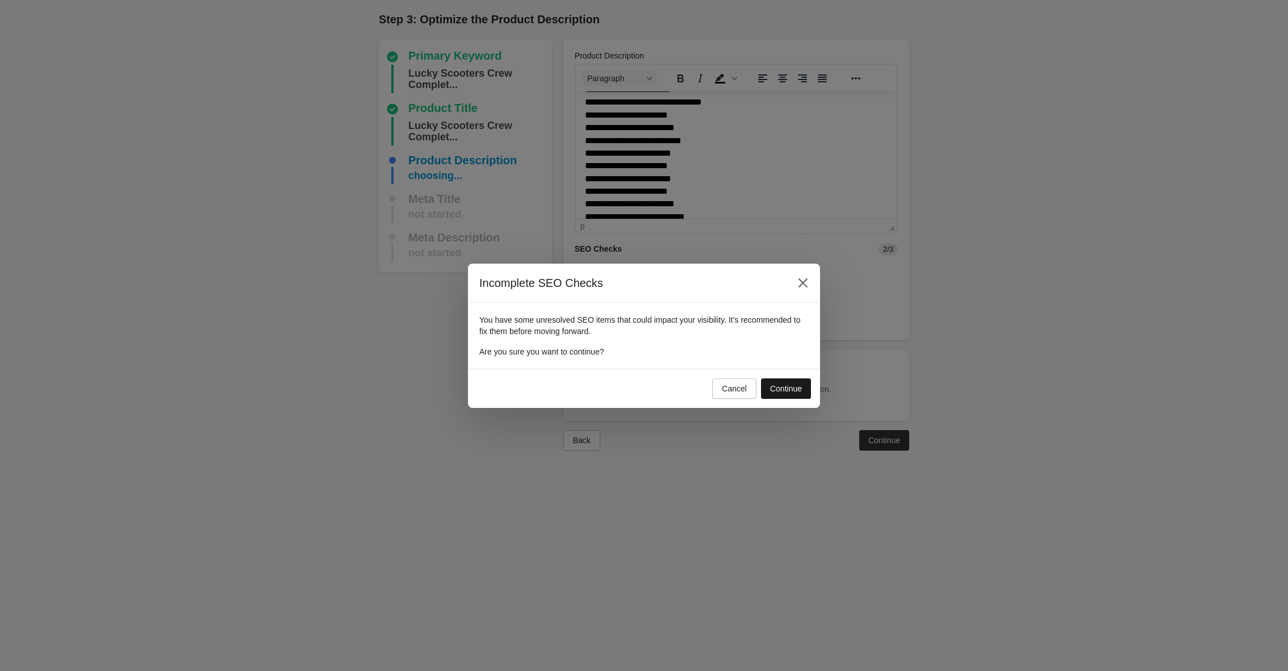
click at [794, 387] on div "Continue" at bounding box center [786, 388] width 32 height 9
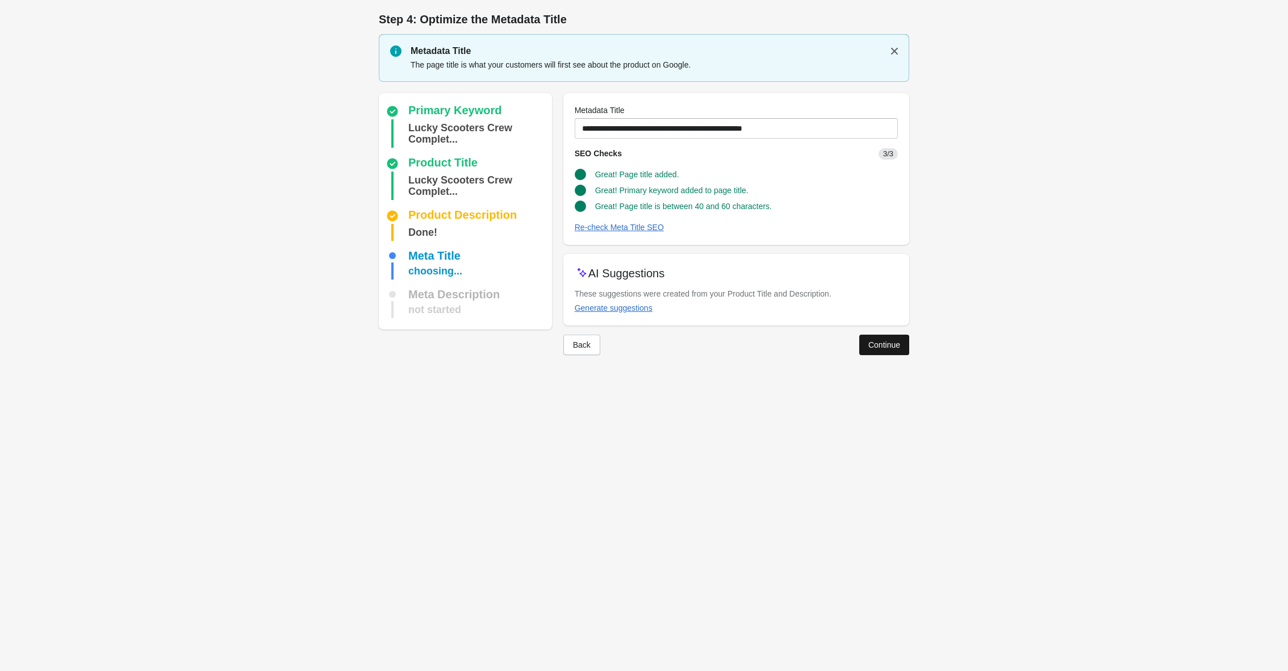
click at [889, 344] on div "Continue" at bounding box center [884, 344] width 32 height 9
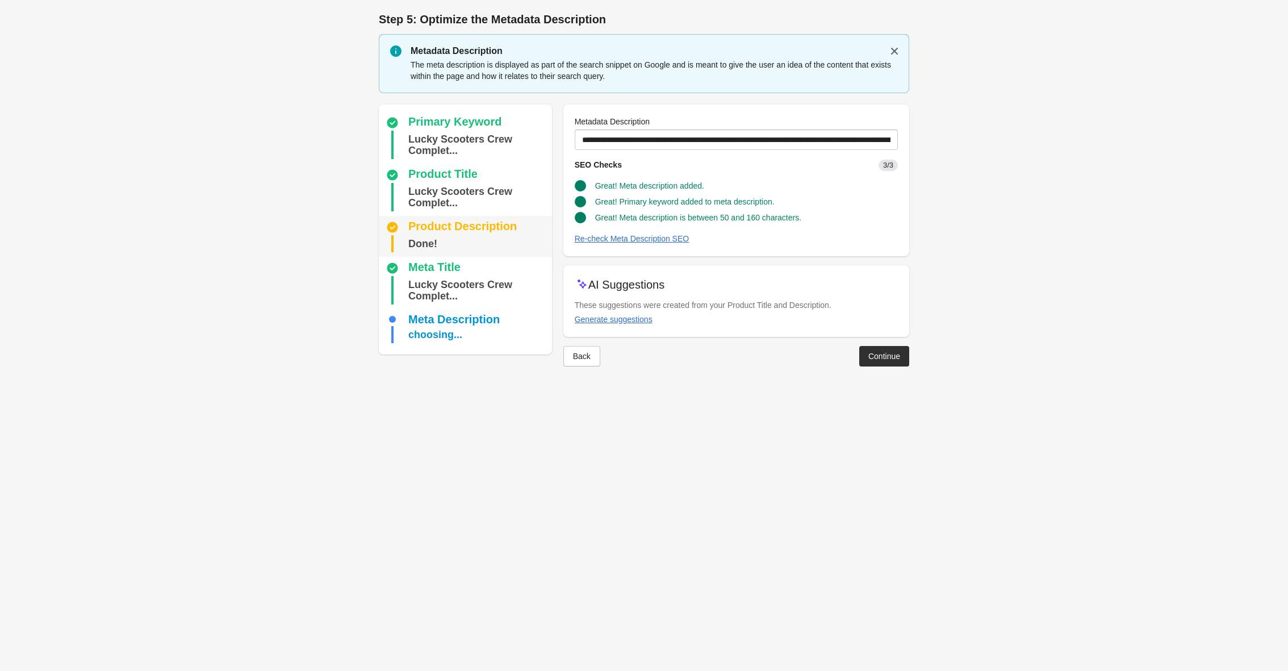
click at [472, 220] on div "Product Description" at bounding box center [462, 227] width 108 height 14
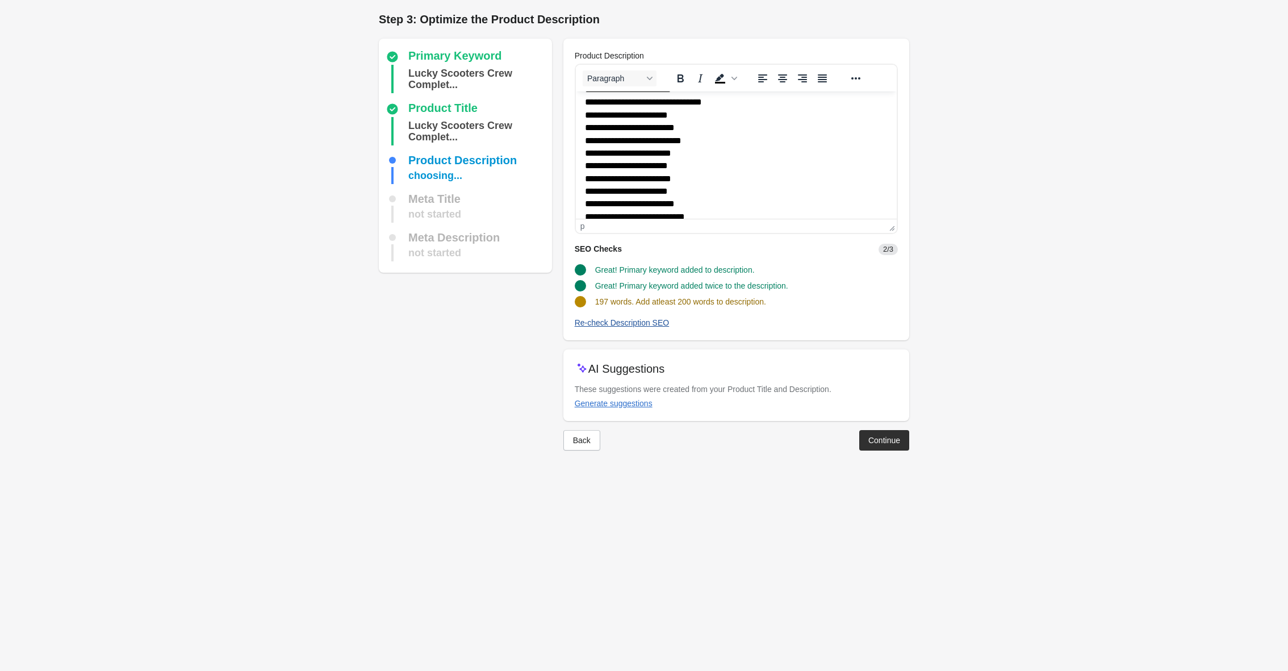
click at [635, 318] on div "Re-check Description SEO" at bounding box center [622, 322] width 95 height 9
click at [894, 441] on div "Continue" at bounding box center [884, 439] width 32 height 9
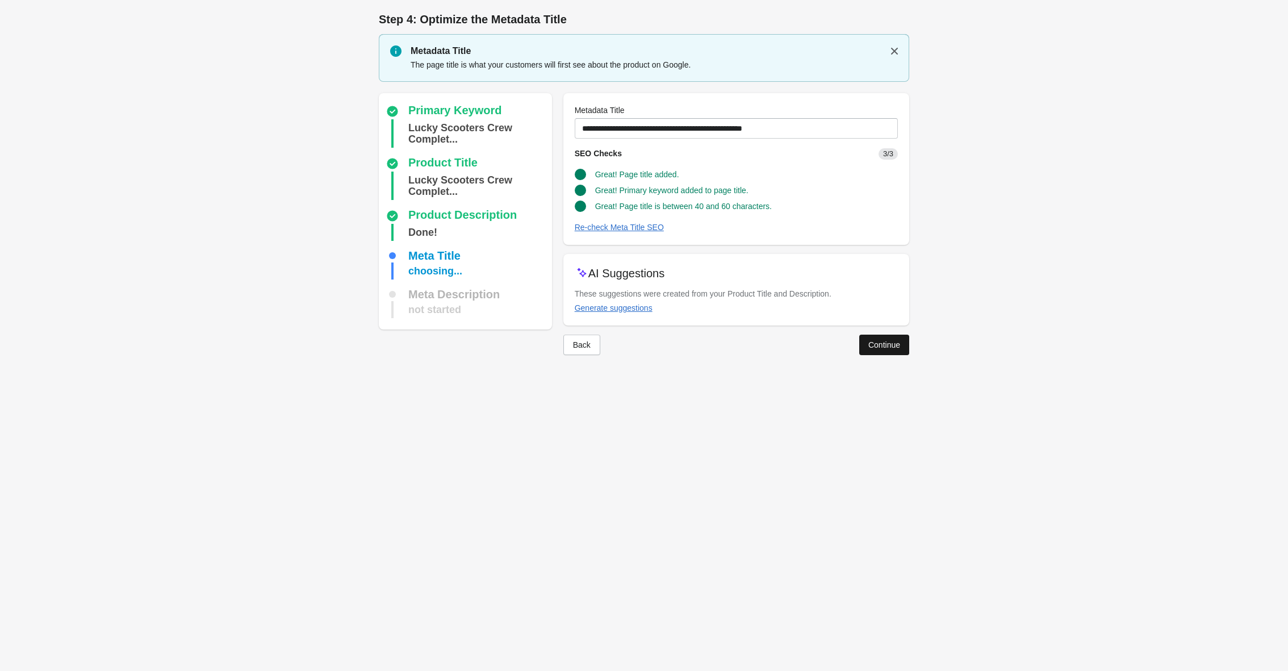
click at [889, 342] on div "Continue" at bounding box center [884, 344] width 32 height 9
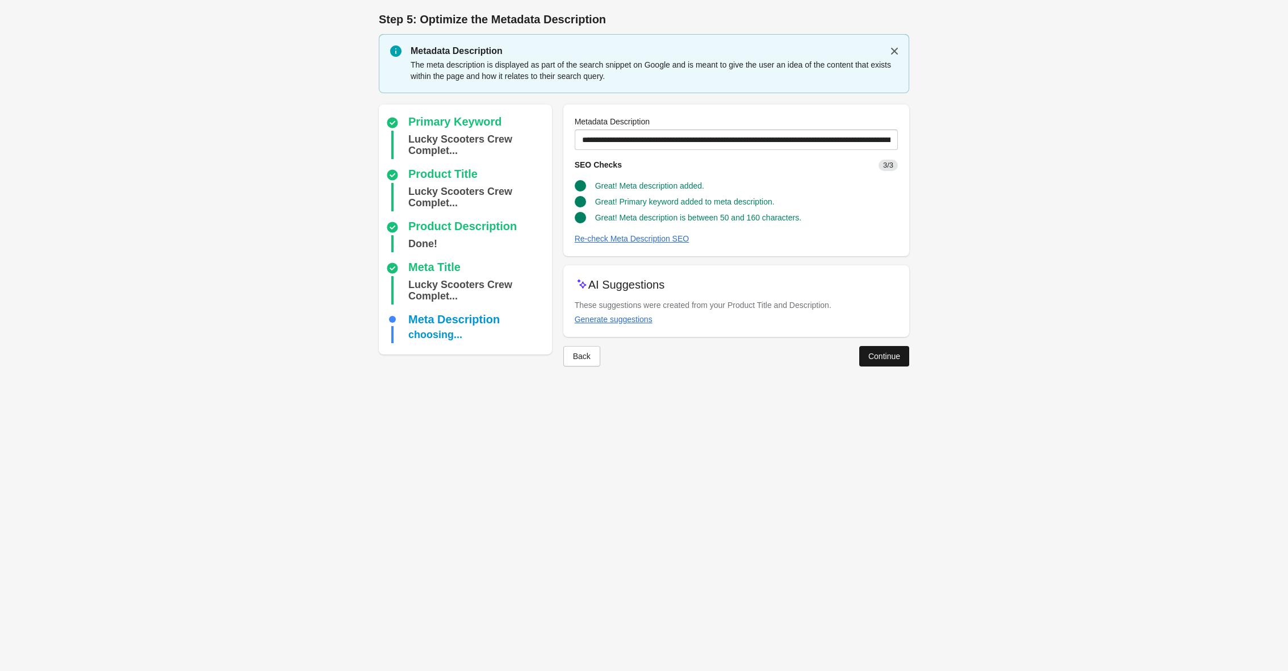
click at [883, 360] on button "Continue" at bounding box center [884, 356] width 50 height 20
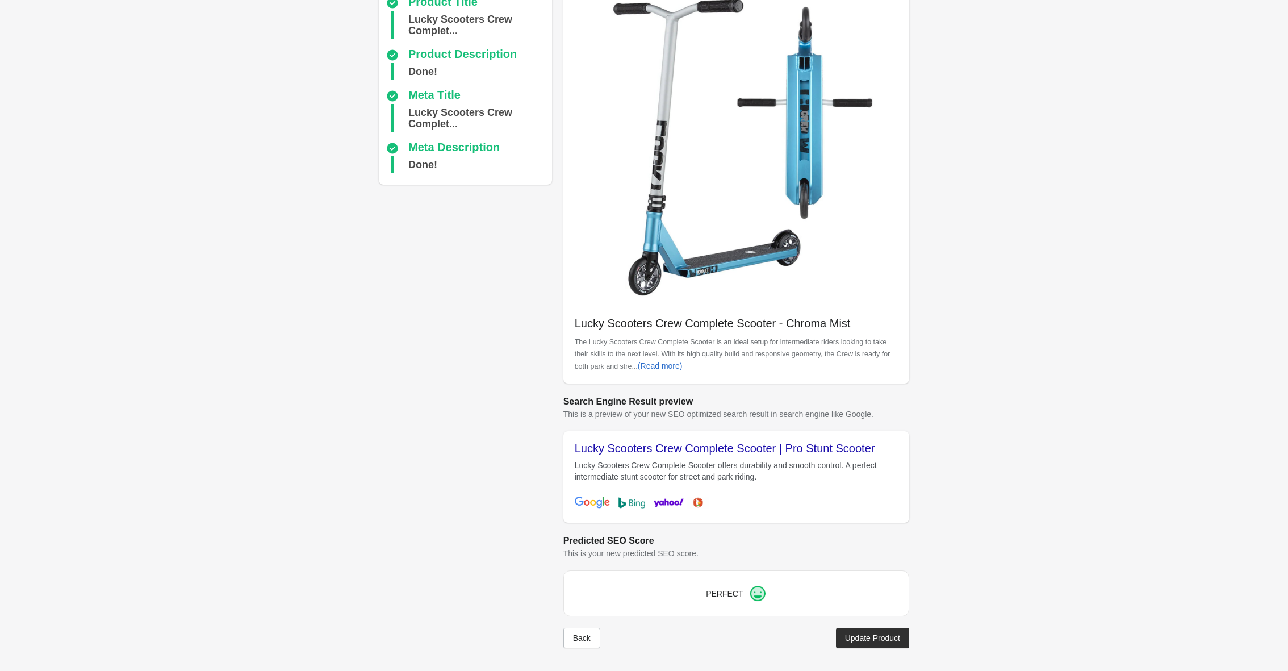
scroll to position [106, 0]
click at [853, 639] on div "Update Product" at bounding box center [872, 637] width 55 height 9
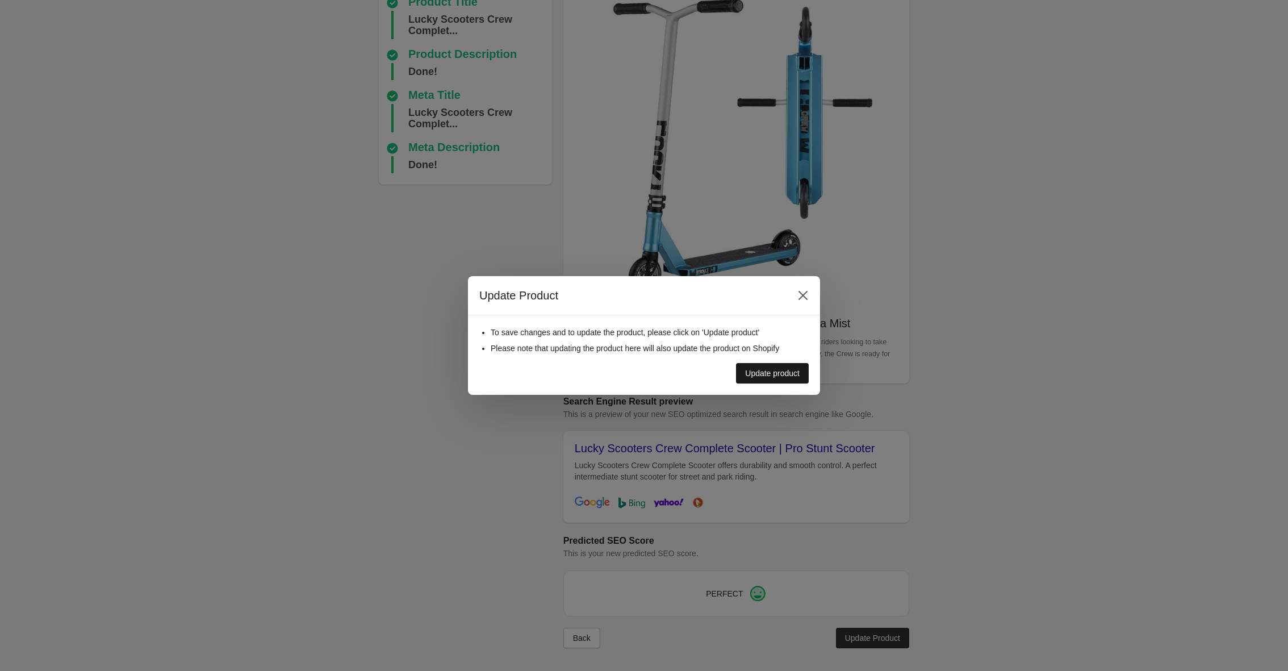
click at [777, 380] on button "Update product" at bounding box center [772, 373] width 73 height 20
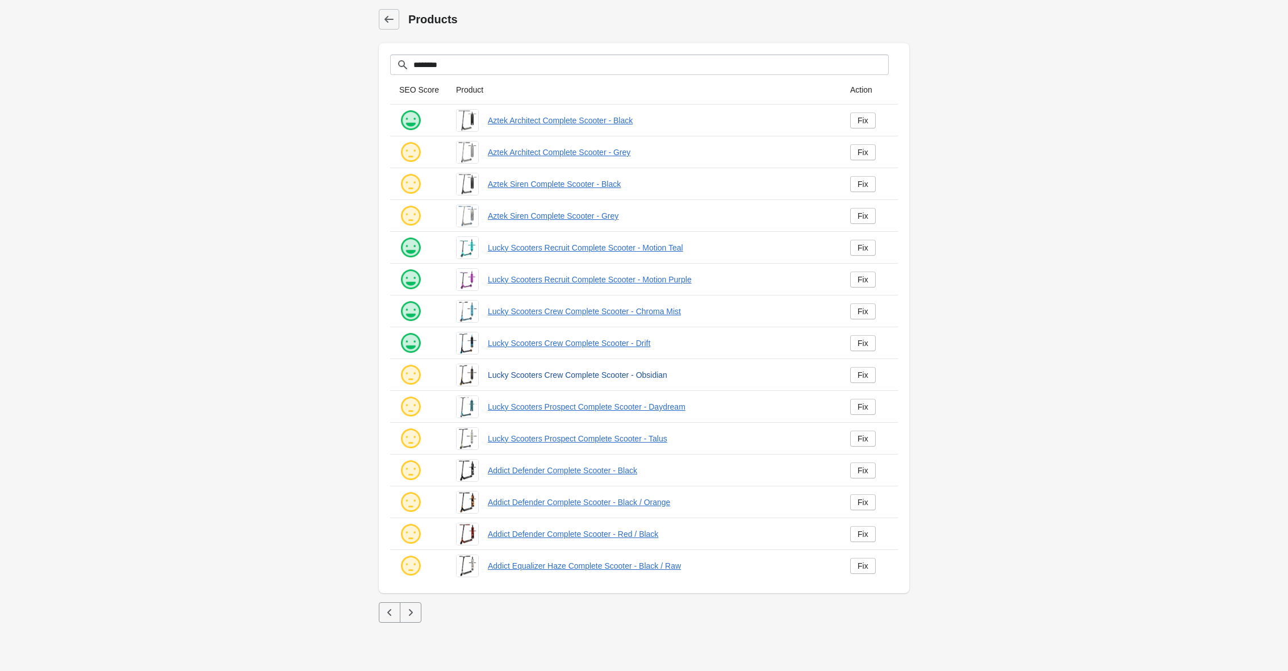
click at [527, 374] on link "Lucky Scooters Crew Complete Scooter - Obsidian" at bounding box center [660, 374] width 344 height 11
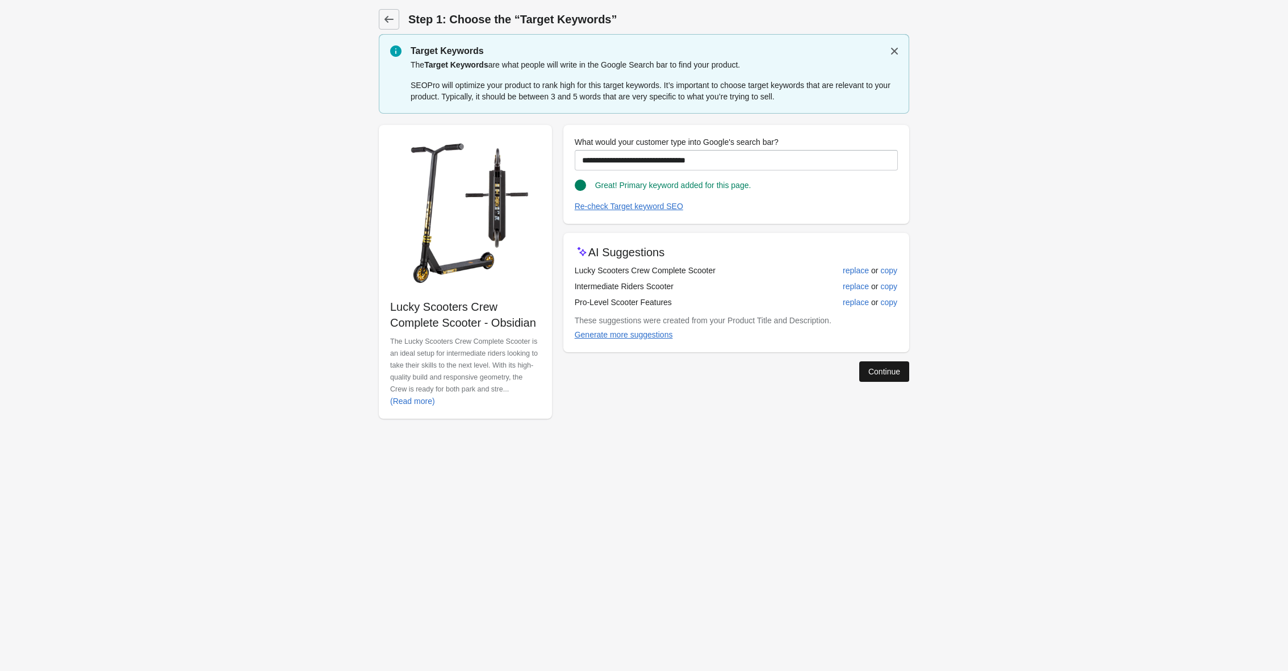
click at [904, 379] on button "Continue" at bounding box center [884, 371] width 50 height 20
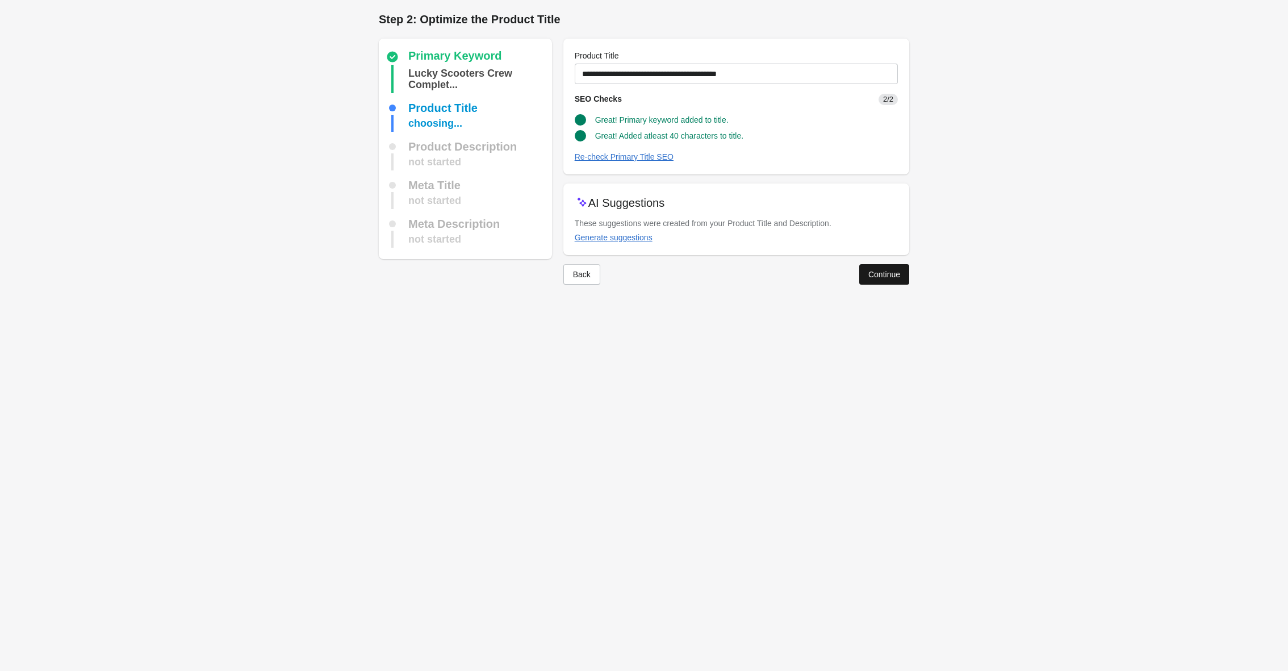
click at [887, 271] on div "Continue" at bounding box center [884, 274] width 32 height 9
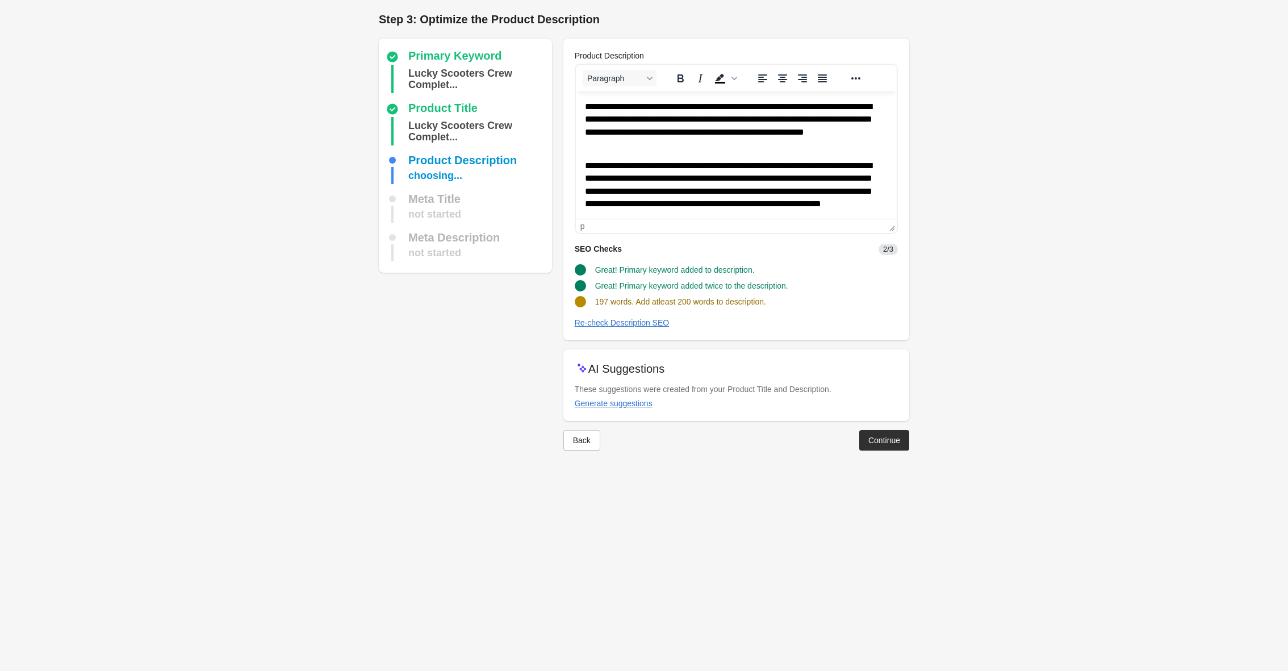
click at [728, 187] on p "**********" at bounding box center [735, 191] width 303 height 62
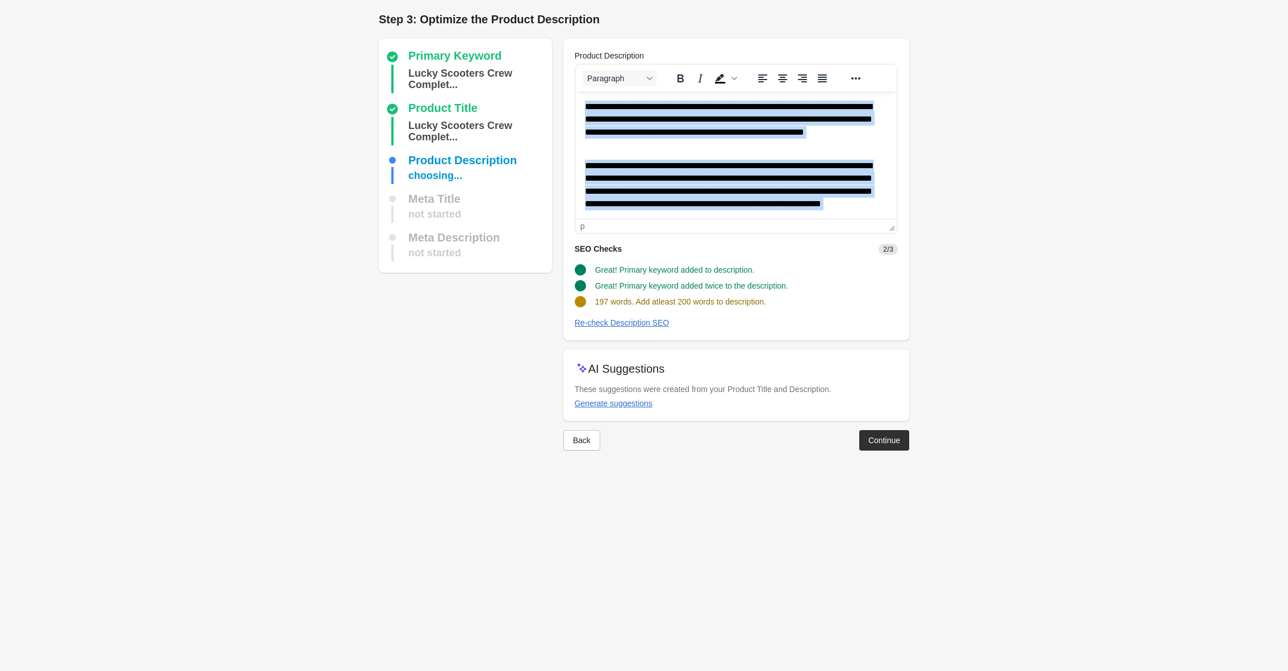
paste body "Rich Text Area. Press ALT-0 for help."
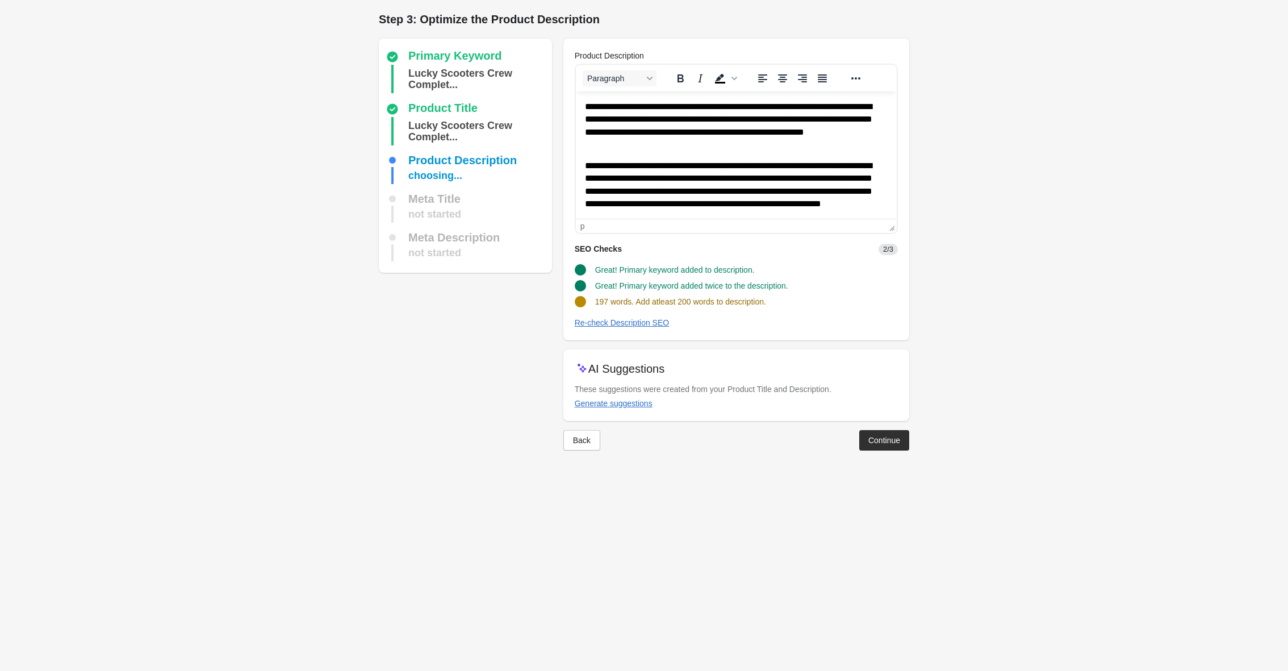
scroll to position [245, 0]
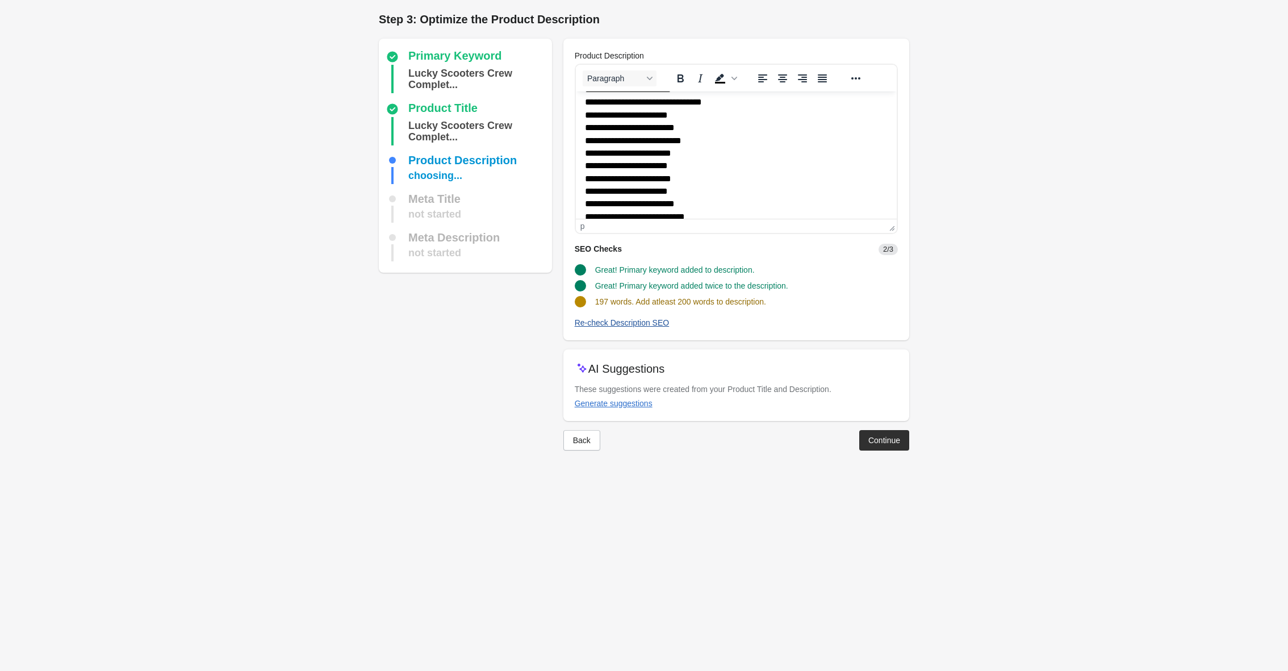
click at [652, 320] on div "Re-check Description SEO" at bounding box center [622, 322] width 95 height 9
click at [465, 241] on div "Meta Description" at bounding box center [453, 237] width 91 height 11
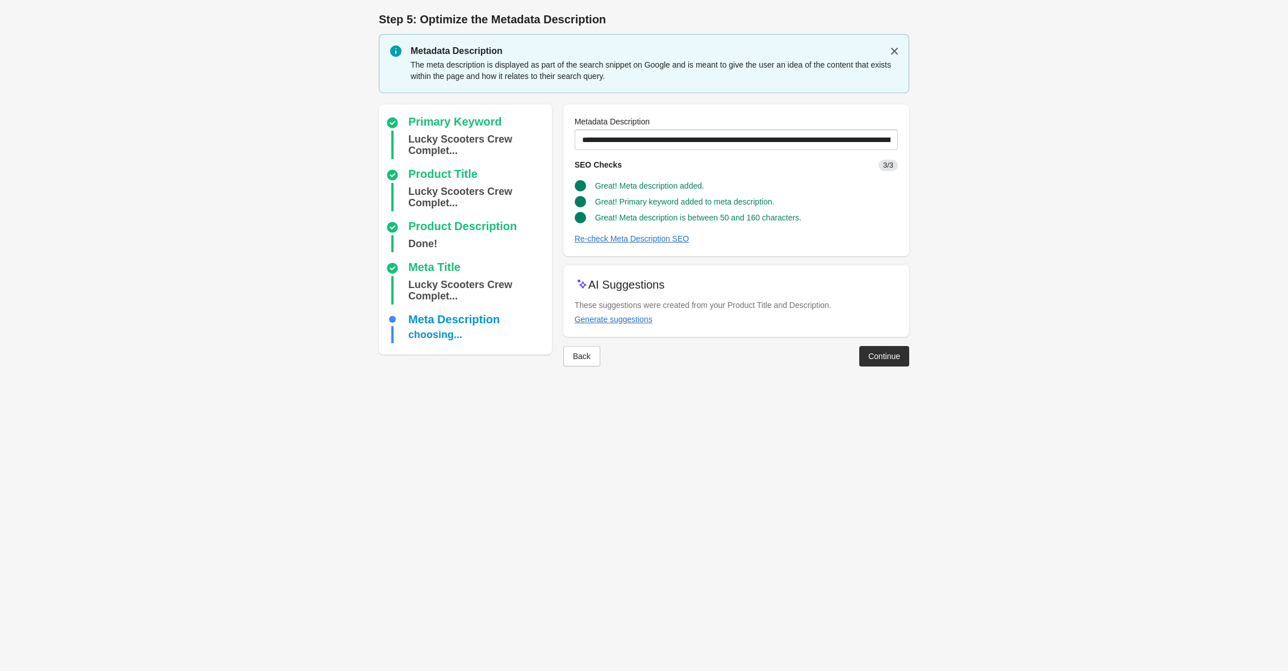
click at [887, 345] on div "Back Continue" at bounding box center [731, 352] width 355 height 30
click at [884, 353] on div "Continue" at bounding box center [884, 355] width 32 height 9
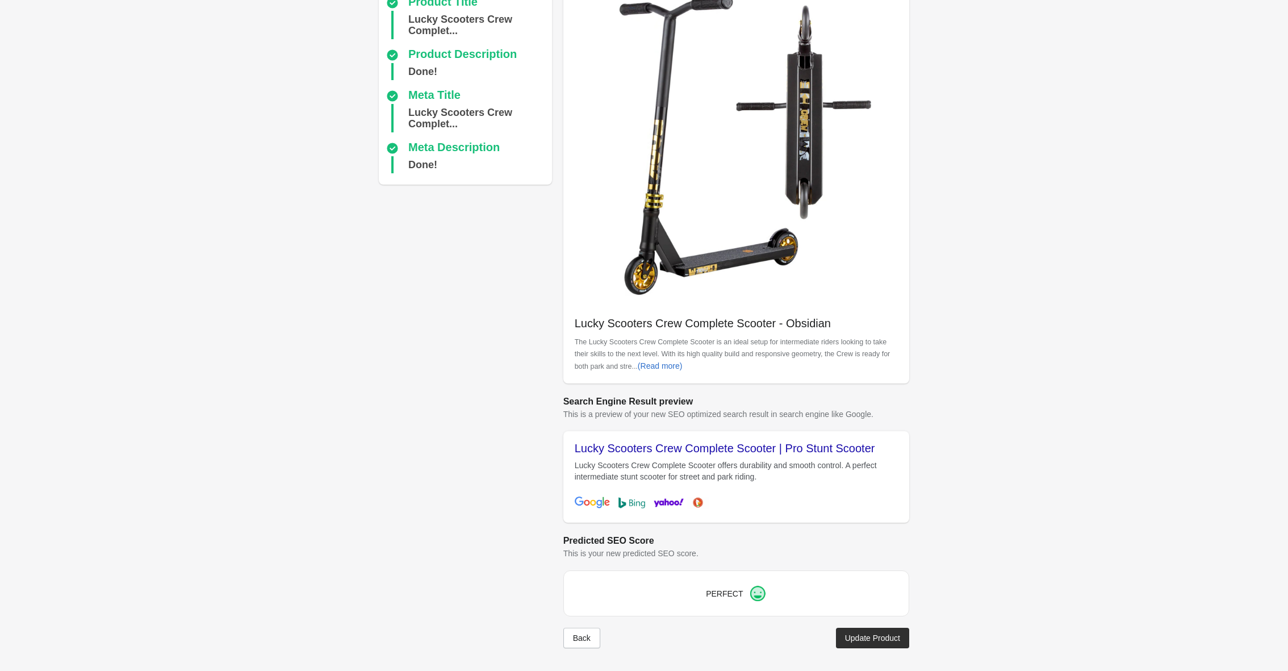
scroll to position [106, 0]
click at [868, 631] on button "Update Product" at bounding box center [872, 637] width 73 height 20
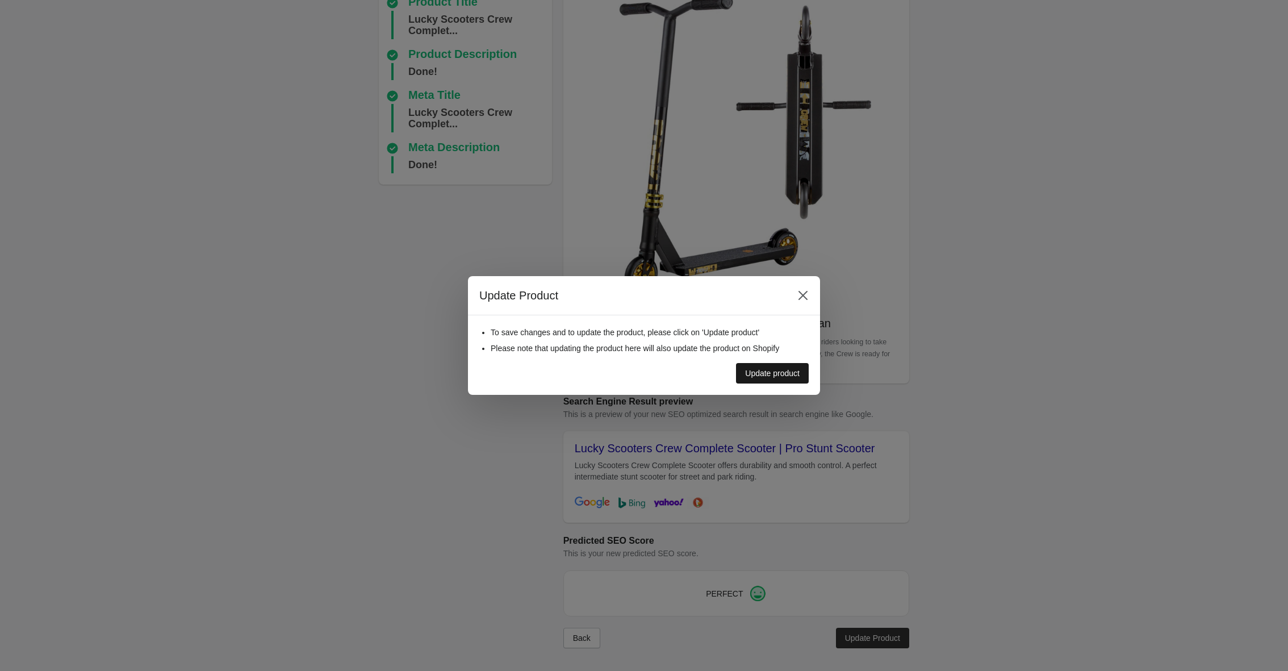
click at [768, 376] on div "Update product" at bounding box center [772, 372] width 55 height 9
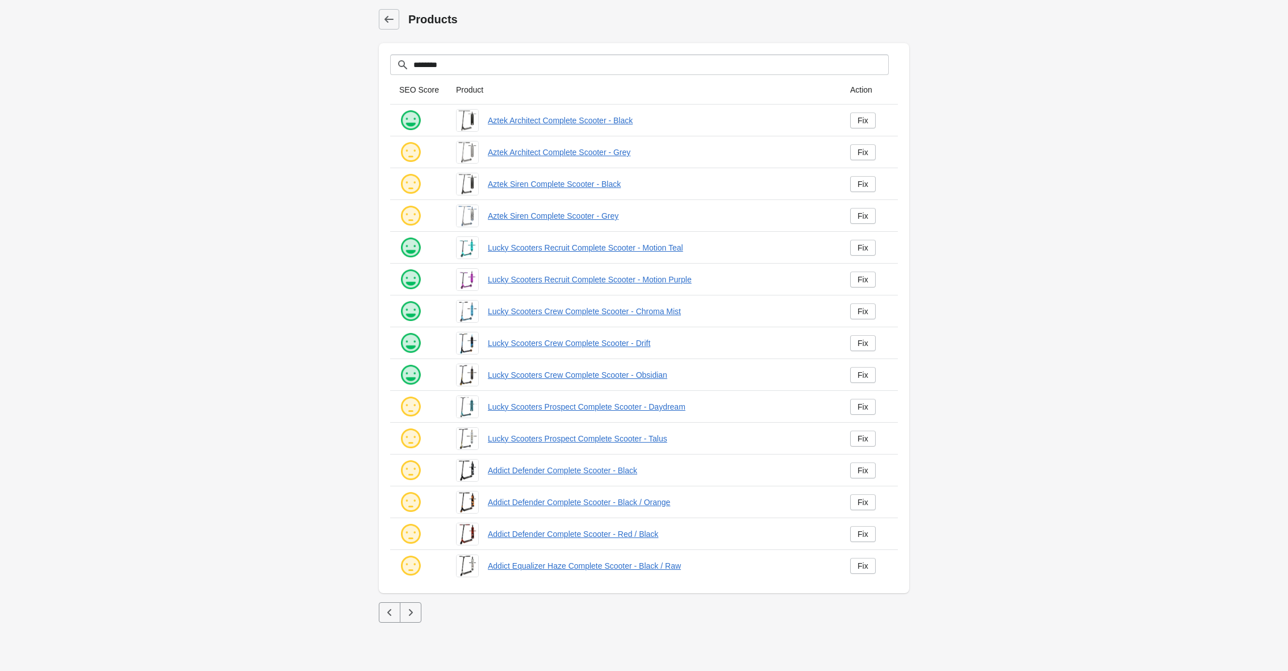
click at [408, 608] on icon "button" at bounding box center [410, 611] width 11 height 11
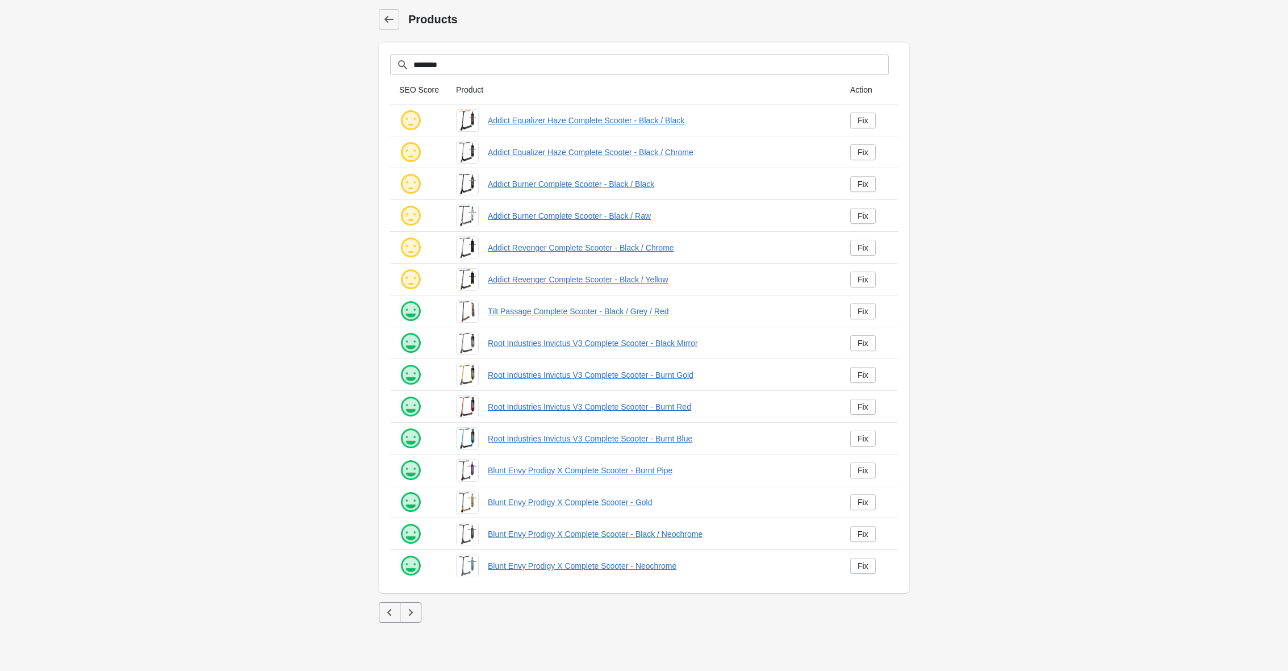
click at [410, 610] on icon "button" at bounding box center [411, 612] width 4 height 7
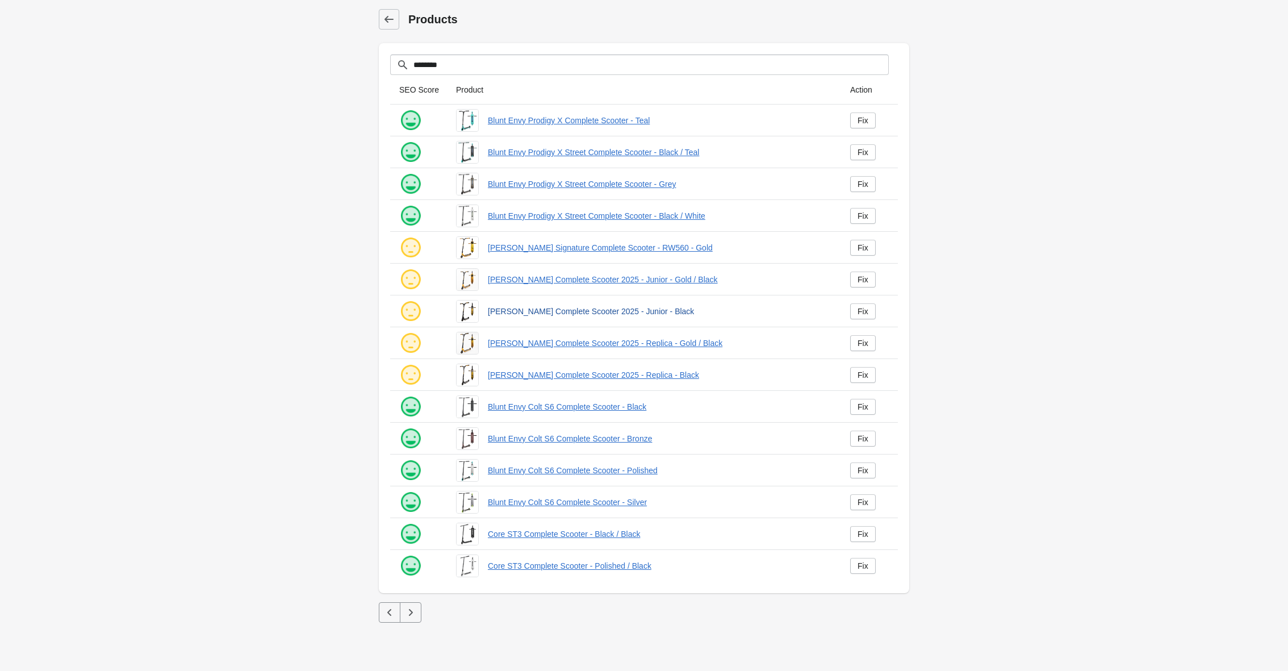
click at [571, 312] on link "[PERSON_NAME] Complete Scooter 2025 - Junior - Black" at bounding box center [660, 310] width 344 height 11
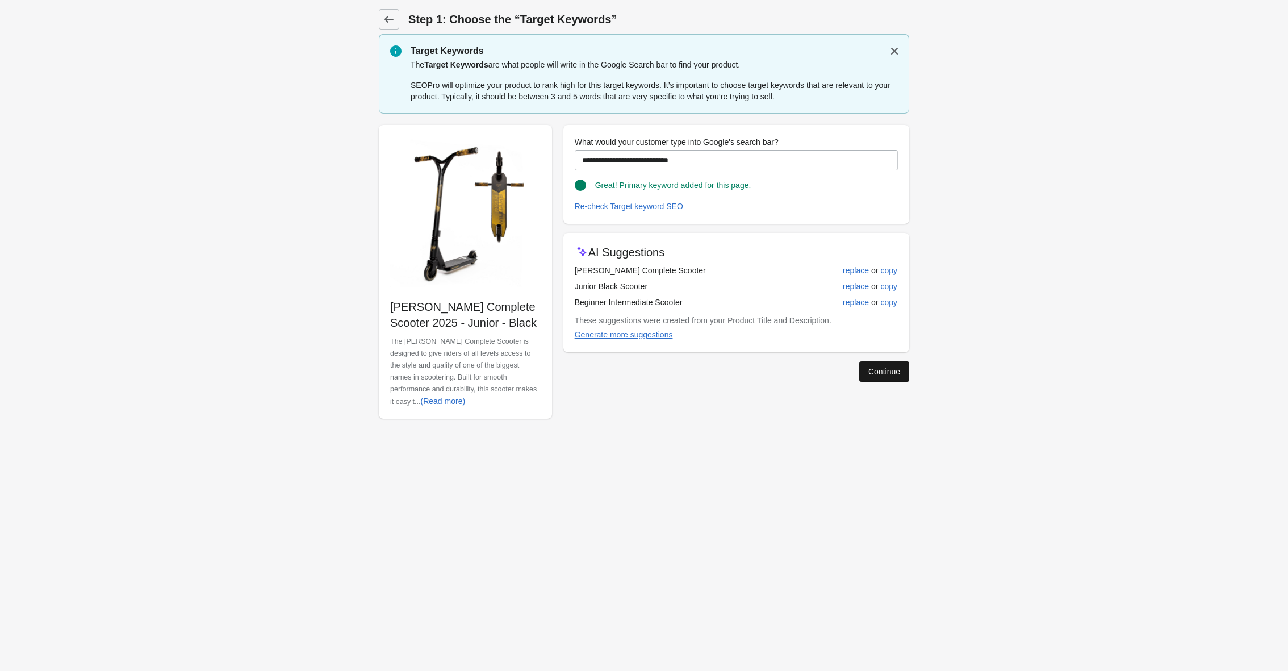
click at [882, 378] on button "Continue" at bounding box center [884, 371] width 50 height 20
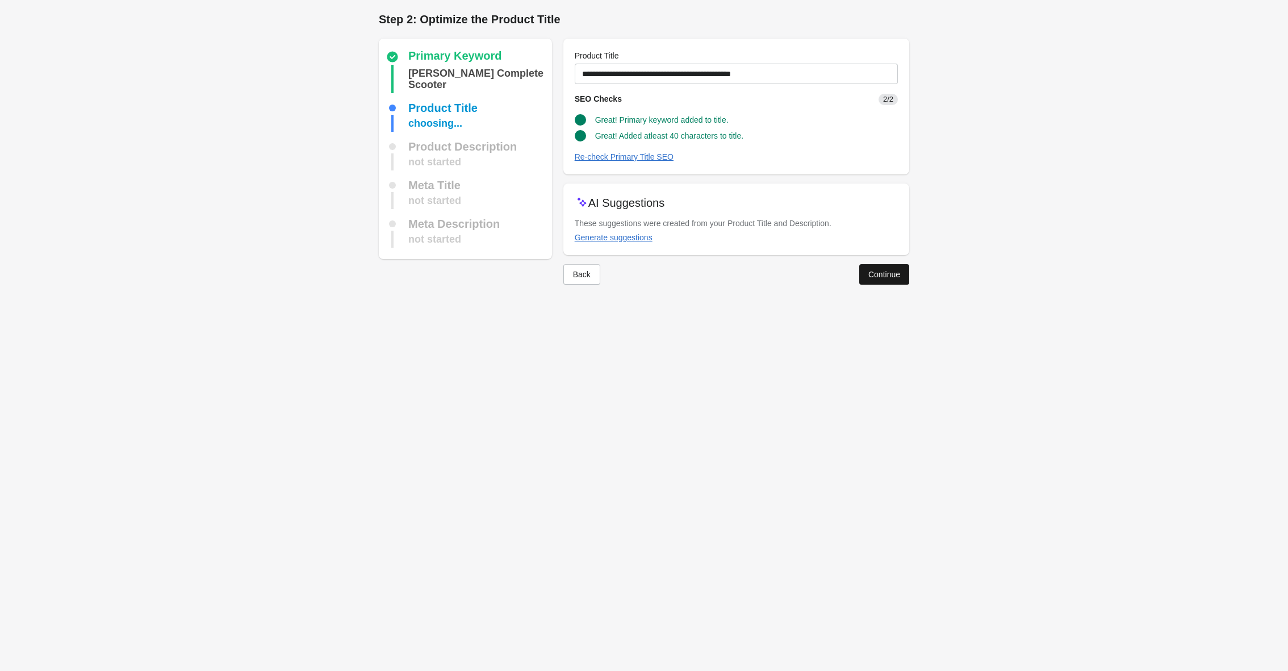
click at [880, 281] on button "Continue" at bounding box center [884, 274] width 50 height 20
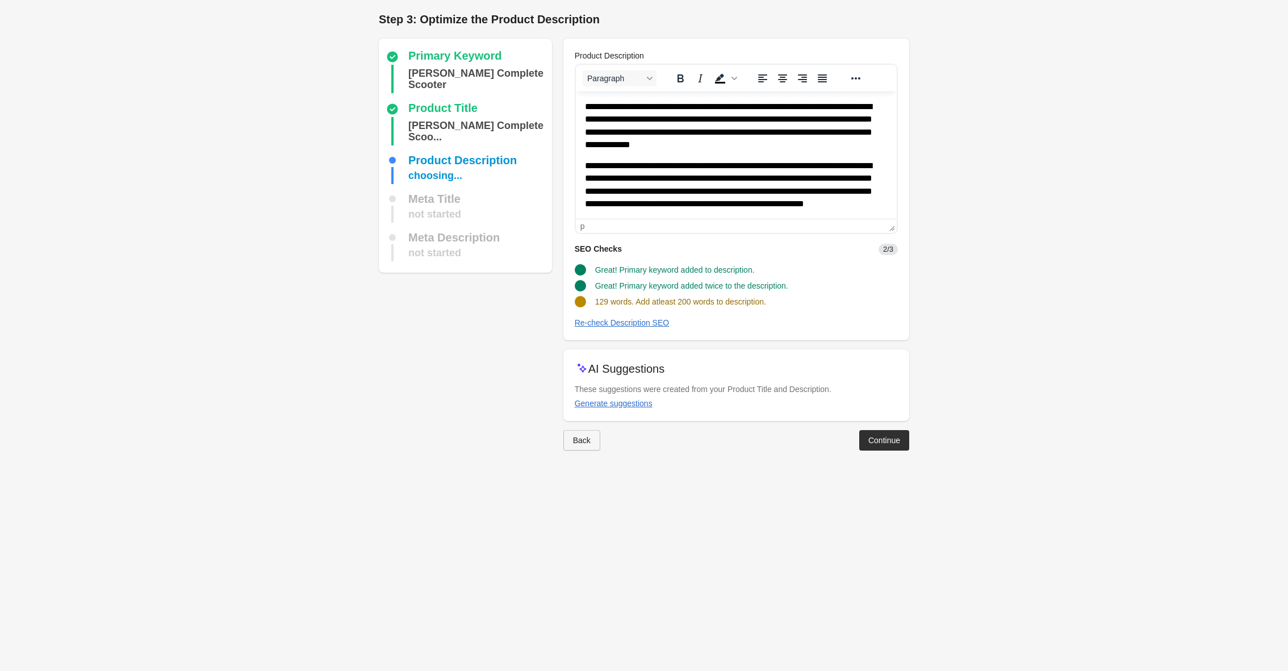
click at [584, 440] on div "Back" at bounding box center [582, 439] width 18 height 9
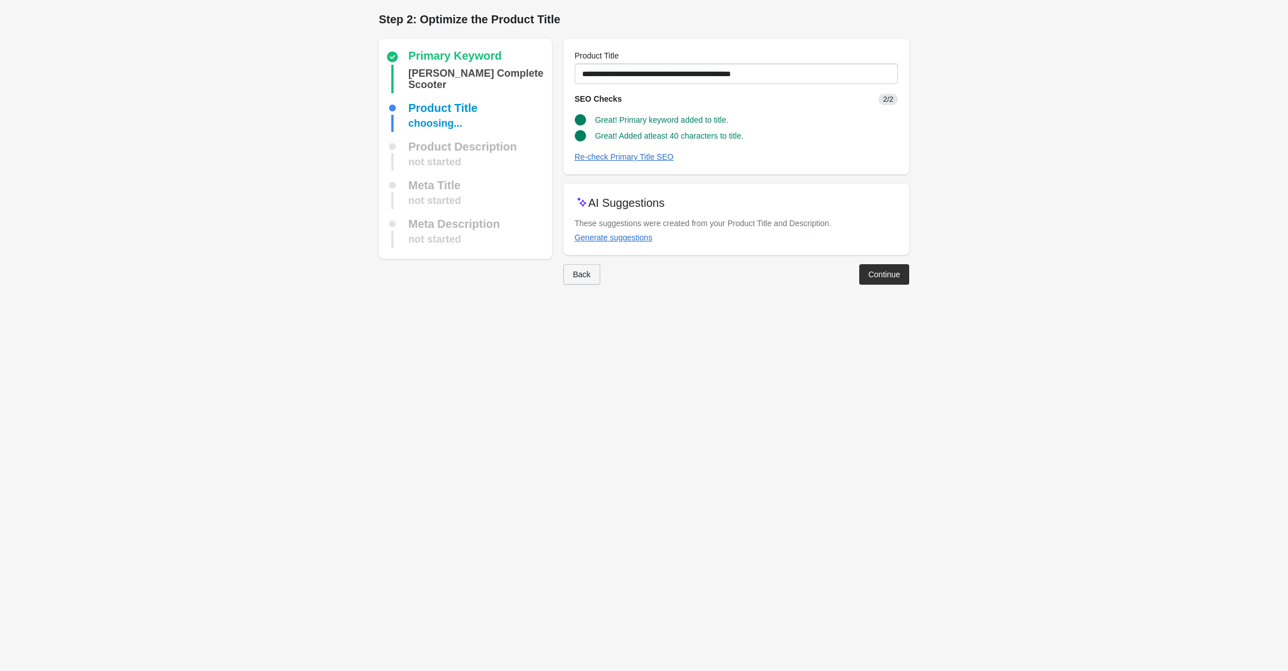
click at [576, 270] on div "Back" at bounding box center [582, 274] width 18 height 9
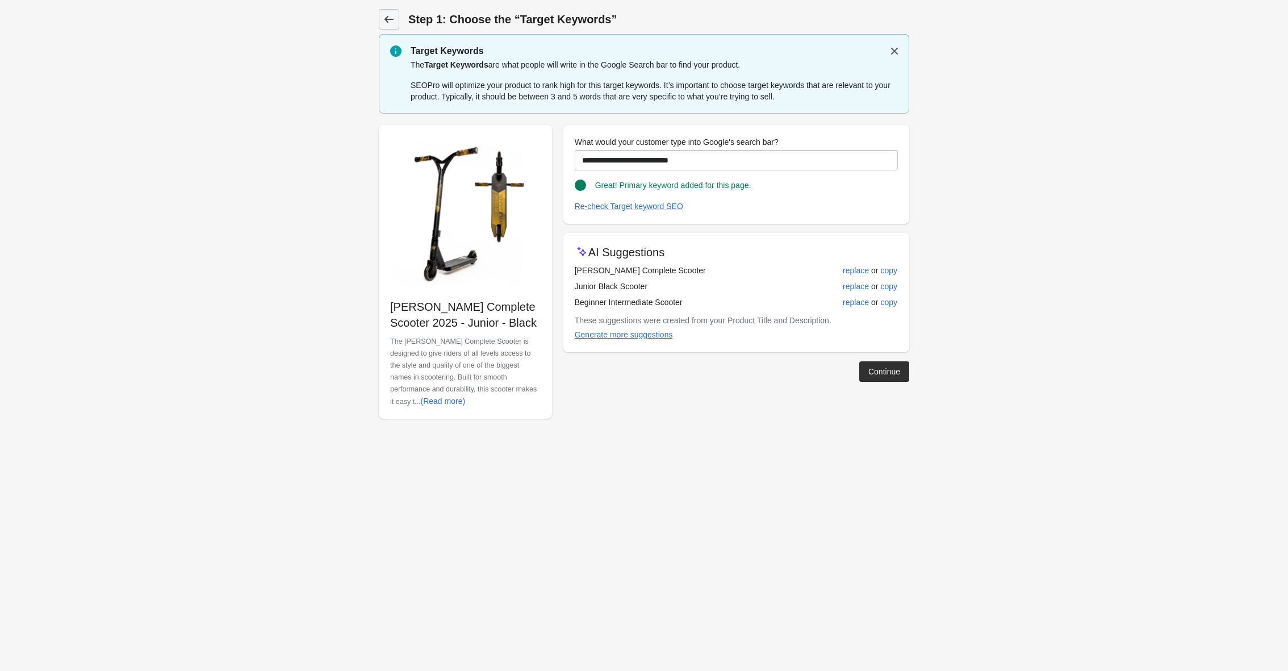
click at [388, 17] on icon at bounding box center [388, 19] width 9 height 7
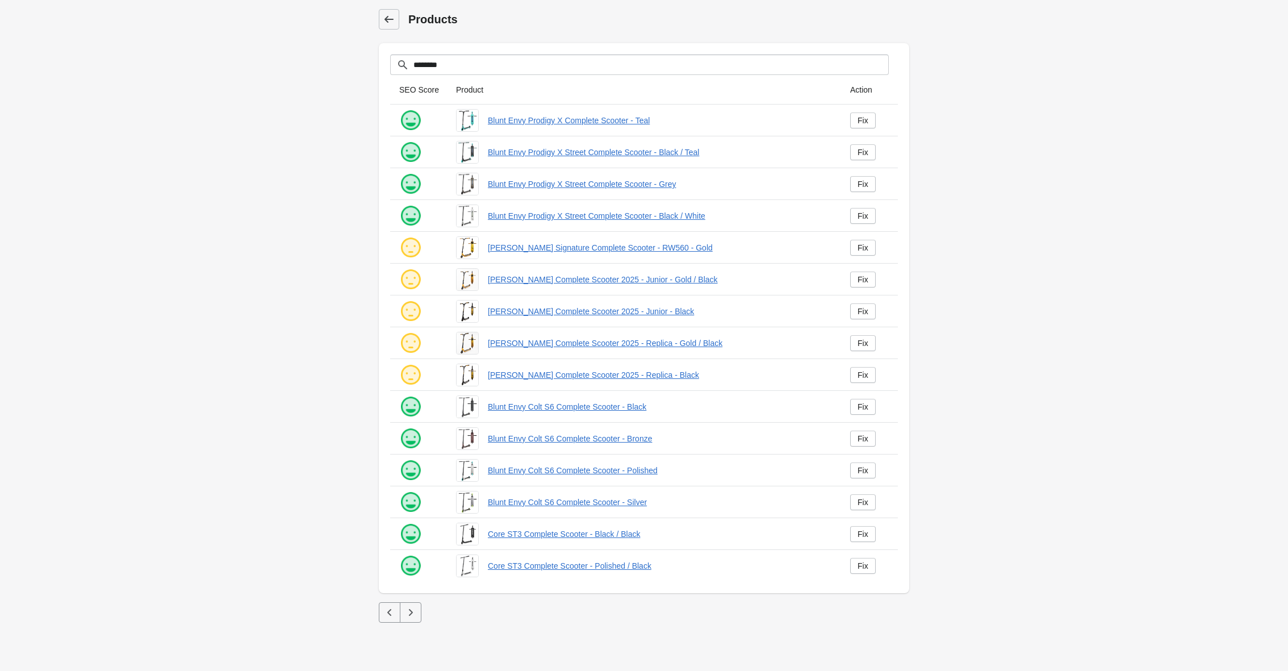
click at [393, 19] on icon at bounding box center [388, 19] width 11 height 11
